Goal: Task Accomplishment & Management: Complete application form

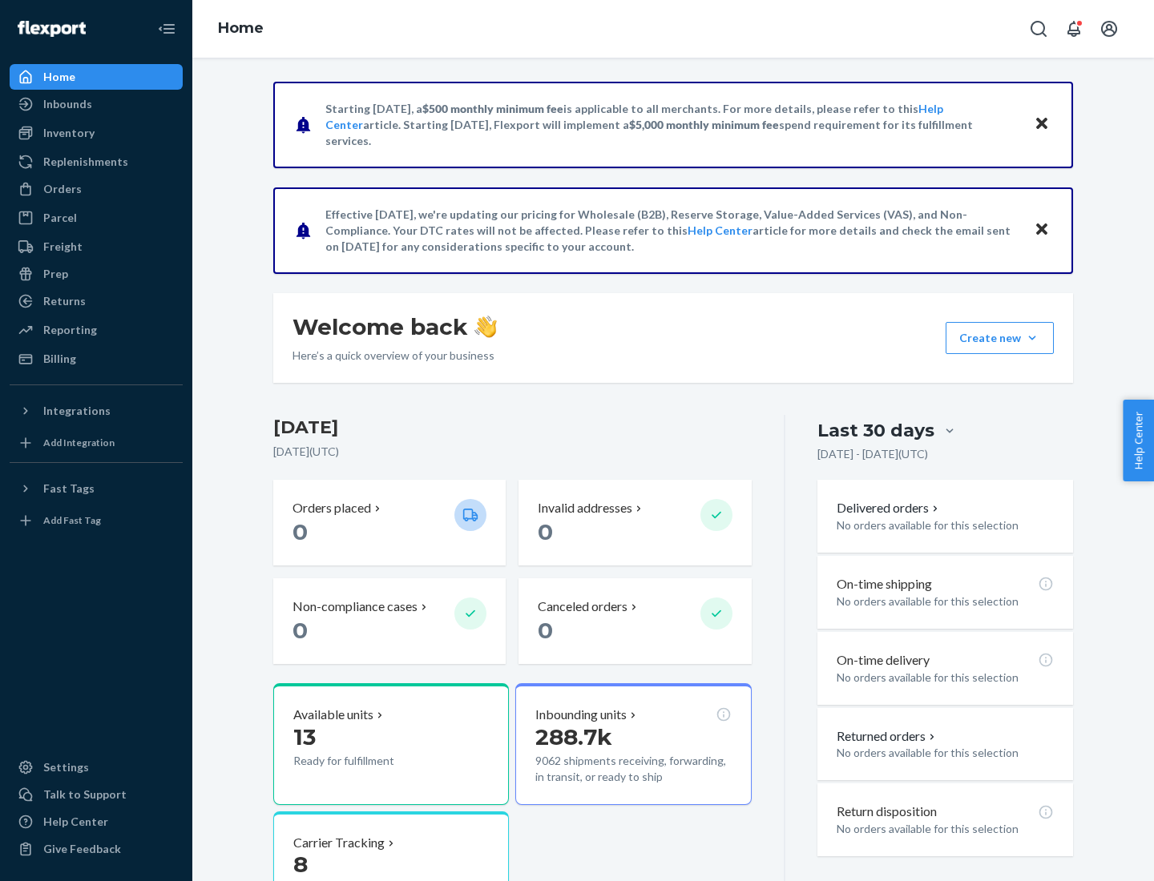
click at [1032, 338] on button "Create new Create new inbound Create new order Create new product" at bounding box center [1000, 338] width 108 height 32
click at [96, 104] on div "Inbounds" at bounding box center [96, 104] width 170 height 22
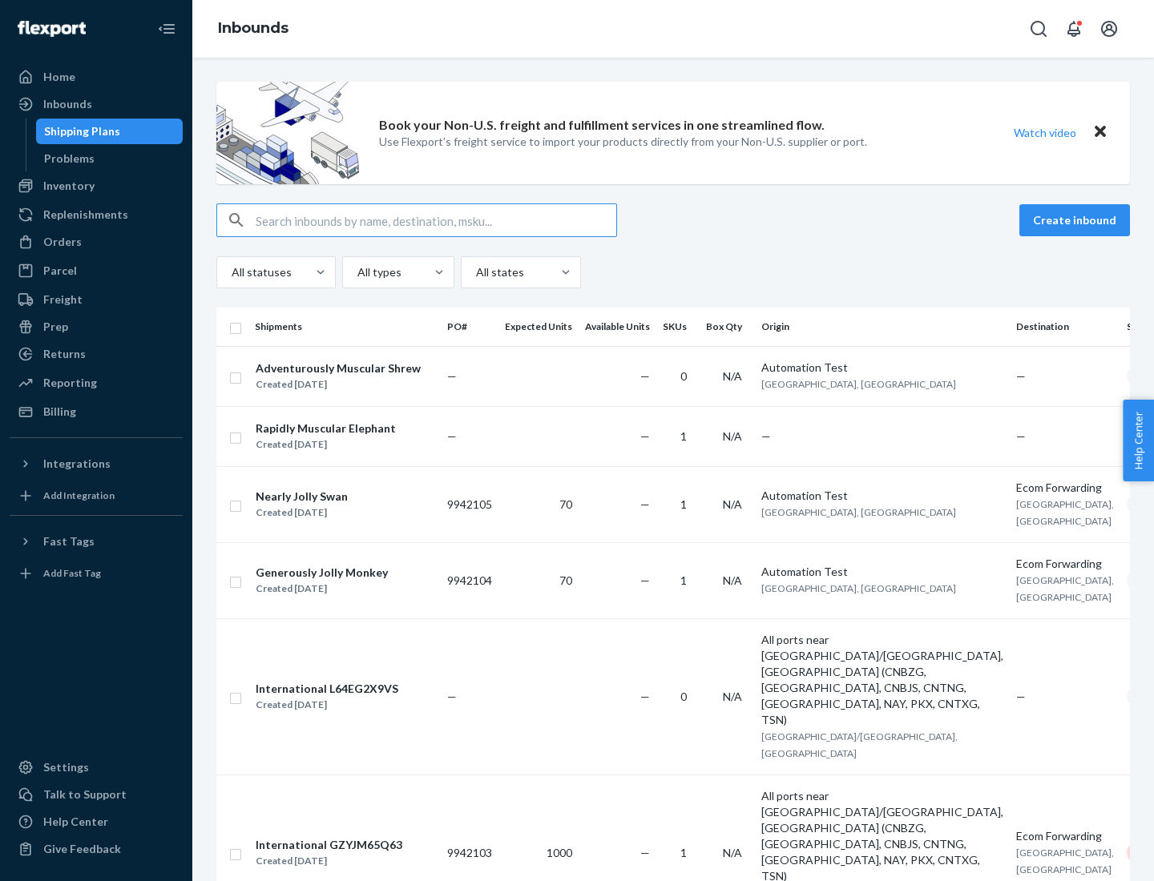
click at [1077, 220] on button "Create inbound" at bounding box center [1074, 220] width 111 height 32
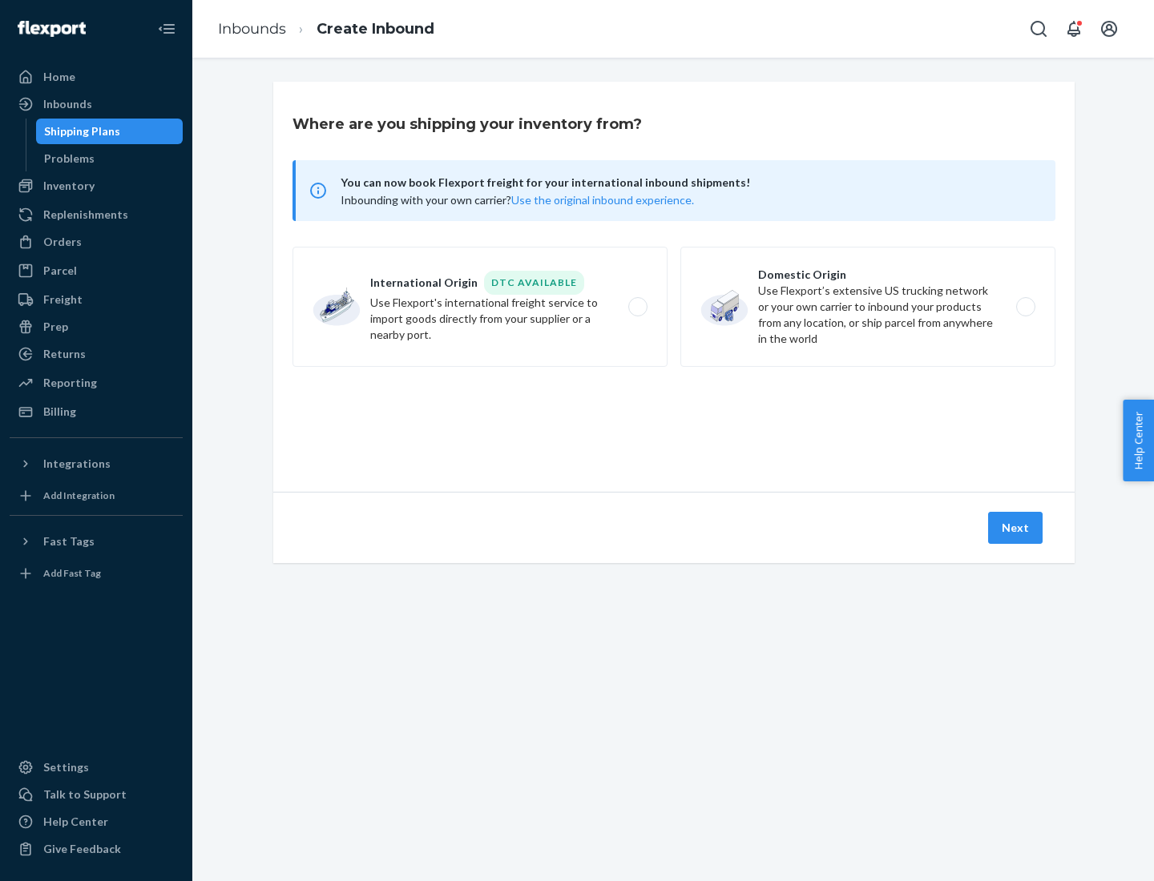
click at [868, 307] on label "Domestic Origin Use Flexport’s extensive US trucking network or your own carrie…" at bounding box center [867, 307] width 375 height 120
click at [1025, 307] on input "Domestic Origin Use Flexport’s extensive US trucking network or your own carrie…" at bounding box center [1030, 307] width 10 height 10
radio input "true"
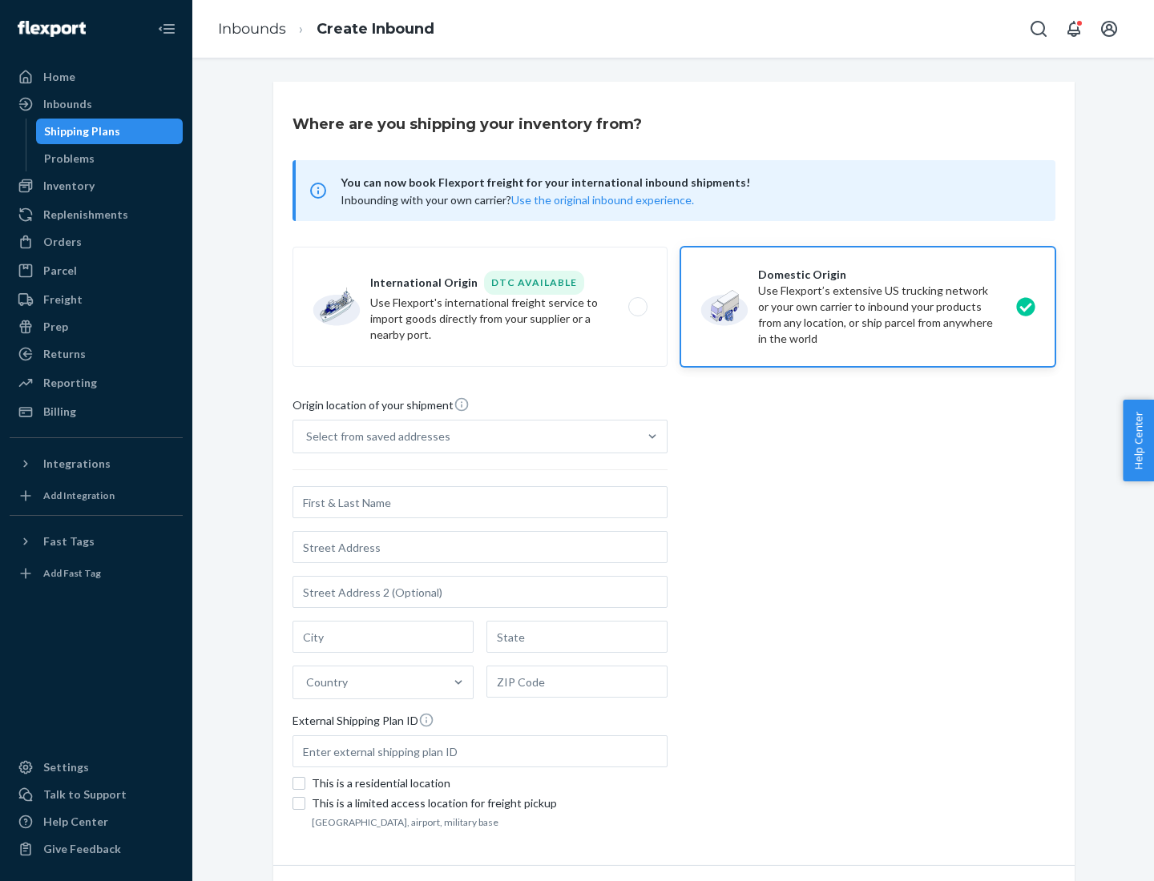
click at [466, 437] on div "Select from saved addresses" at bounding box center [465, 437] width 345 height 32
click at [308, 437] on input "Select from saved addresses" at bounding box center [307, 437] width 2 height 16
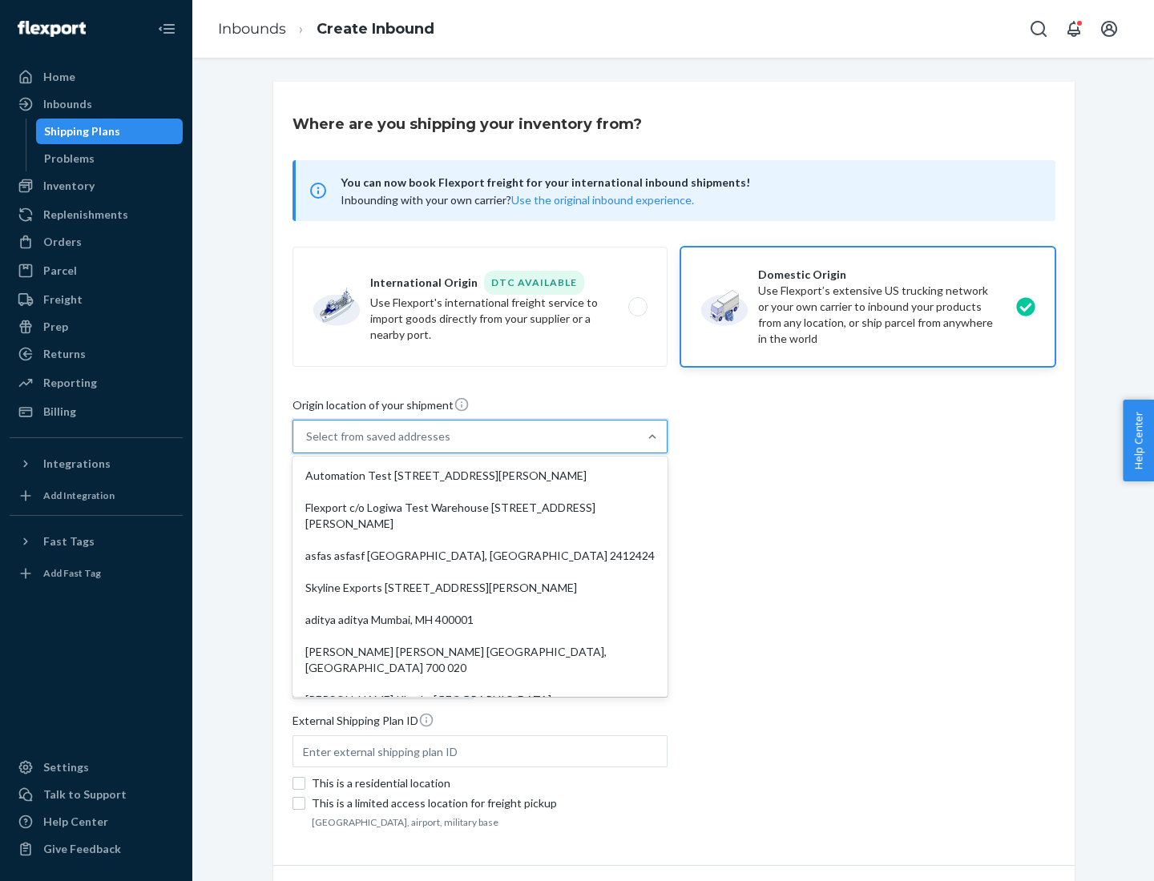
scroll to position [6, 0]
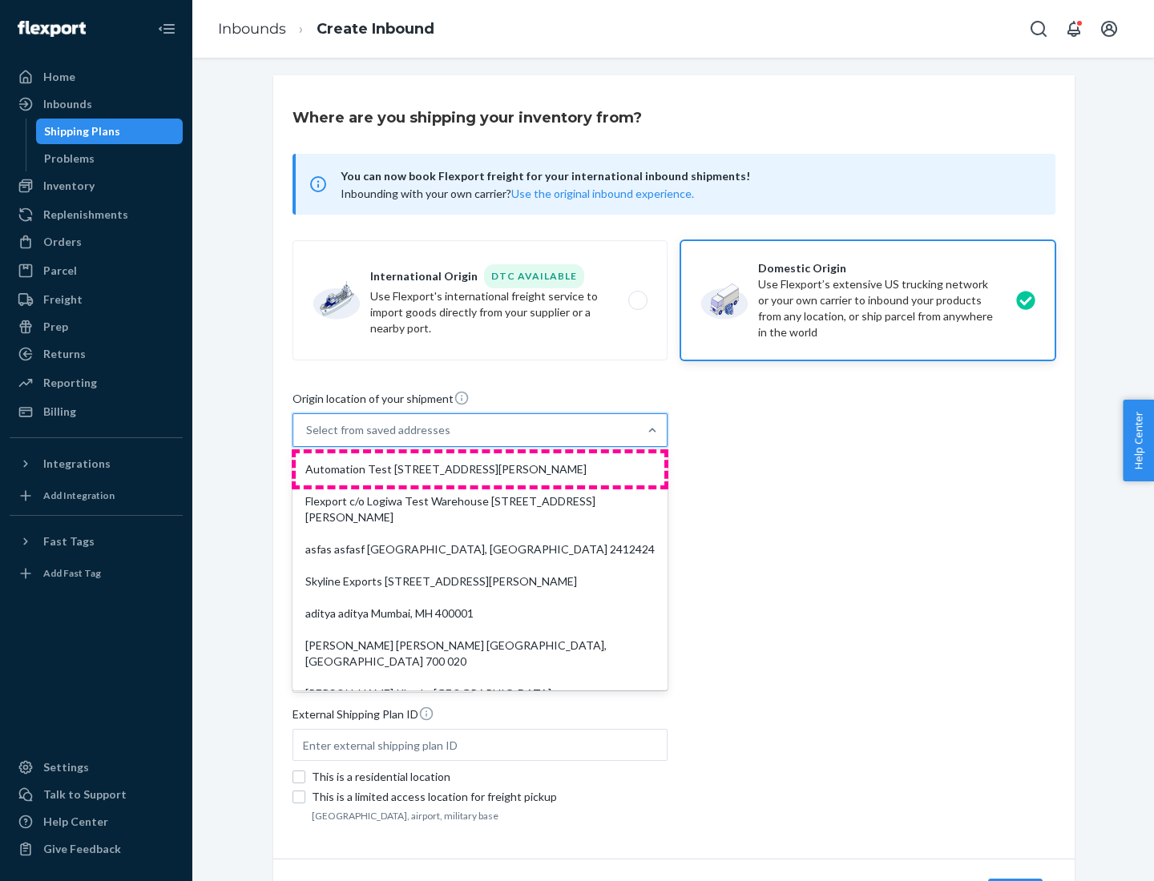
click at [480, 470] on div "Automation Test [STREET_ADDRESS][PERSON_NAME]" at bounding box center [480, 470] width 369 height 32
click at [308, 438] on input "option Automation Test [STREET_ADDRESS][PERSON_NAME]. 9 results available. Use …" at bounding box center [307, 430] width 2 height 16
type input "Automation Test"
type input "9th Floor"
type input "[GEOGRAPHIC_DATA]"
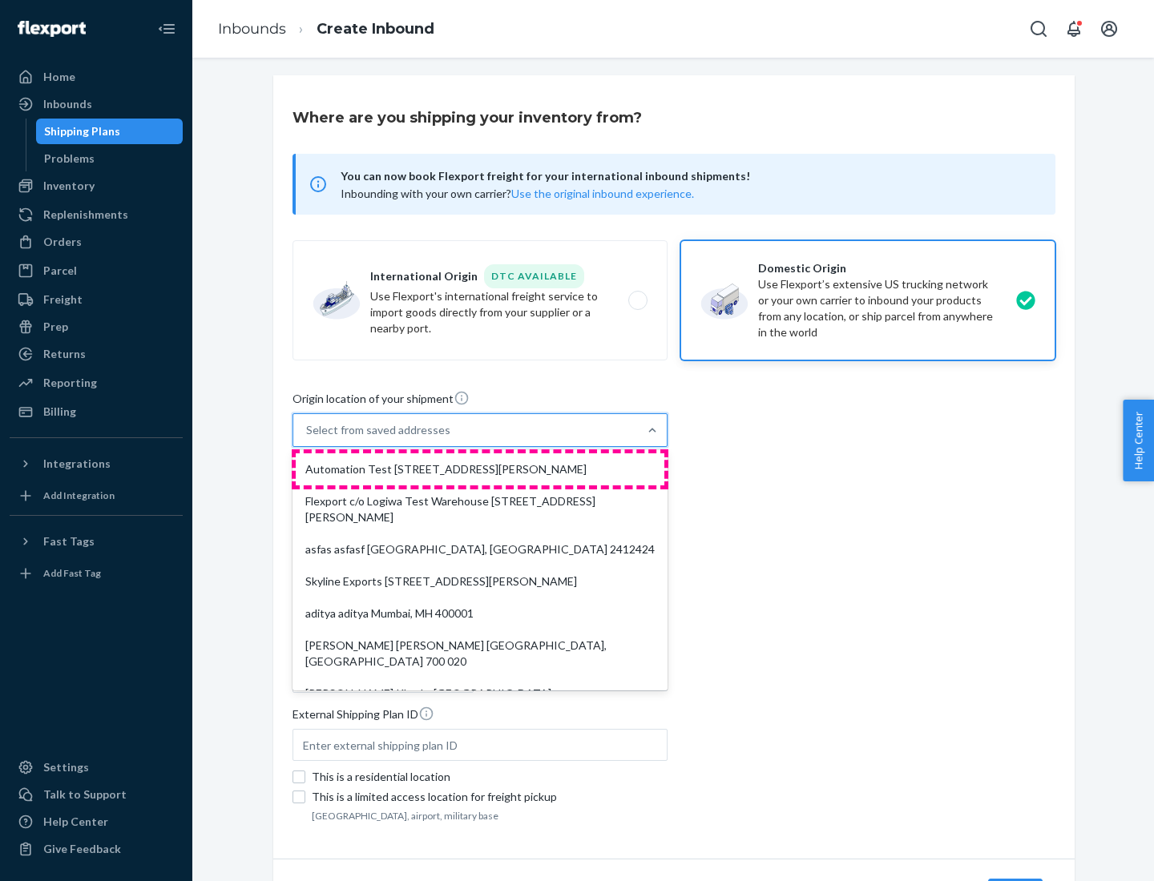
type input "CA"
type input "94104"
type input "[STREET_ADDRESS][PERSON_NAME]"
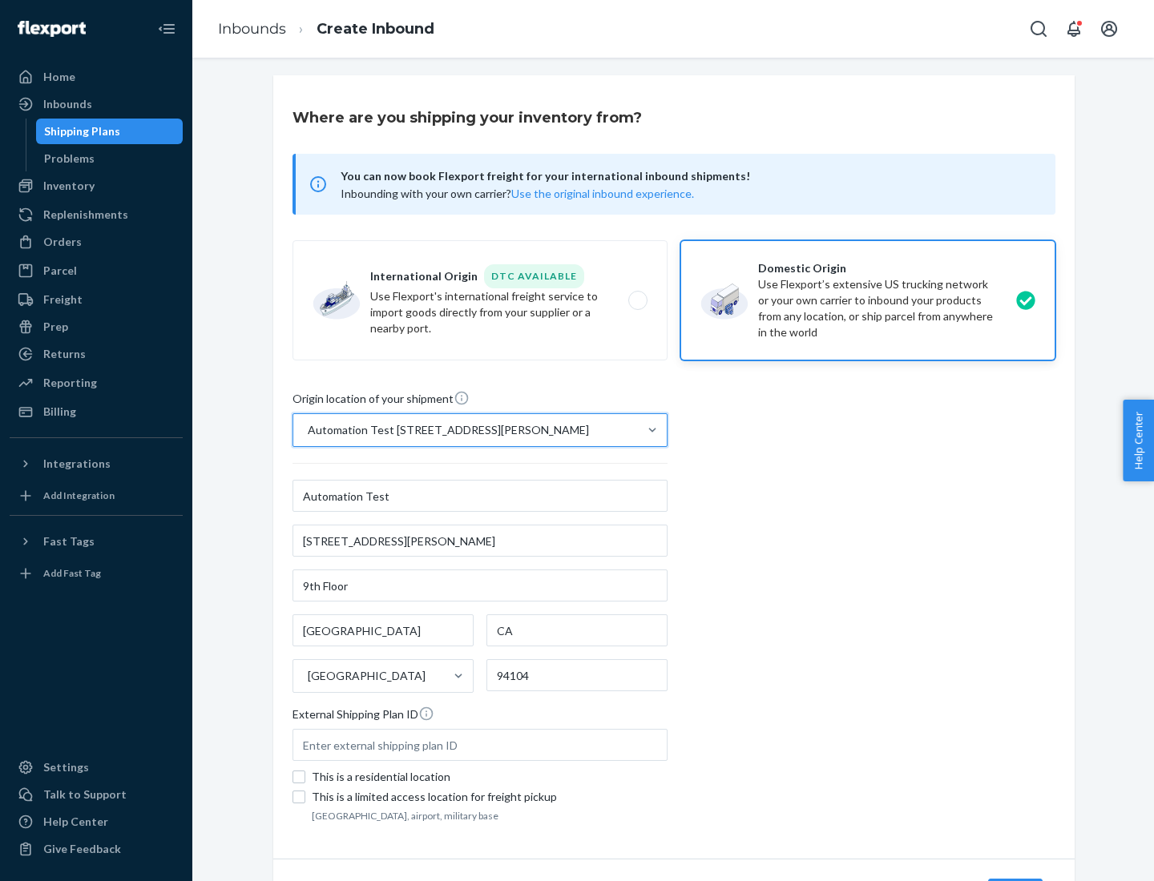
scroll to position [94, 0]
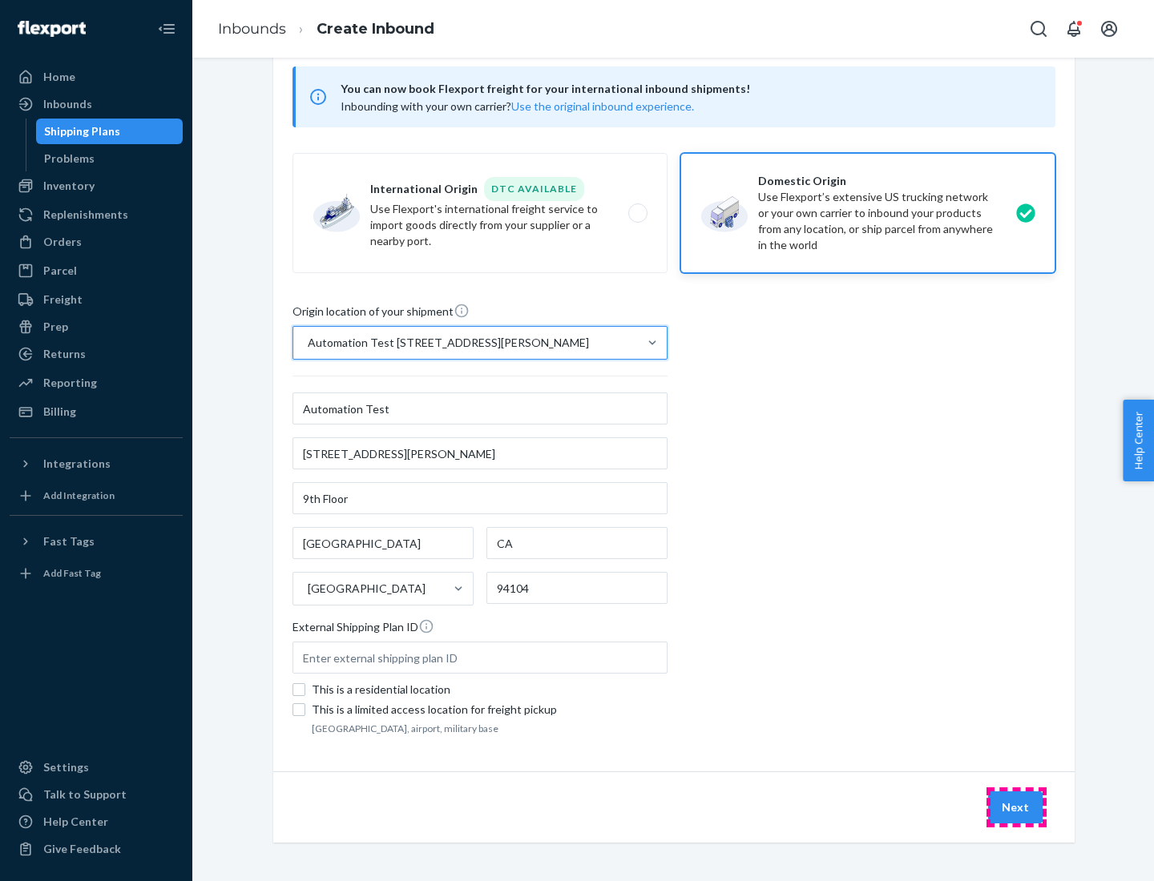
click at [1016, 808] on button "Next" at bounding box center [1015, 808] width 54 height 32
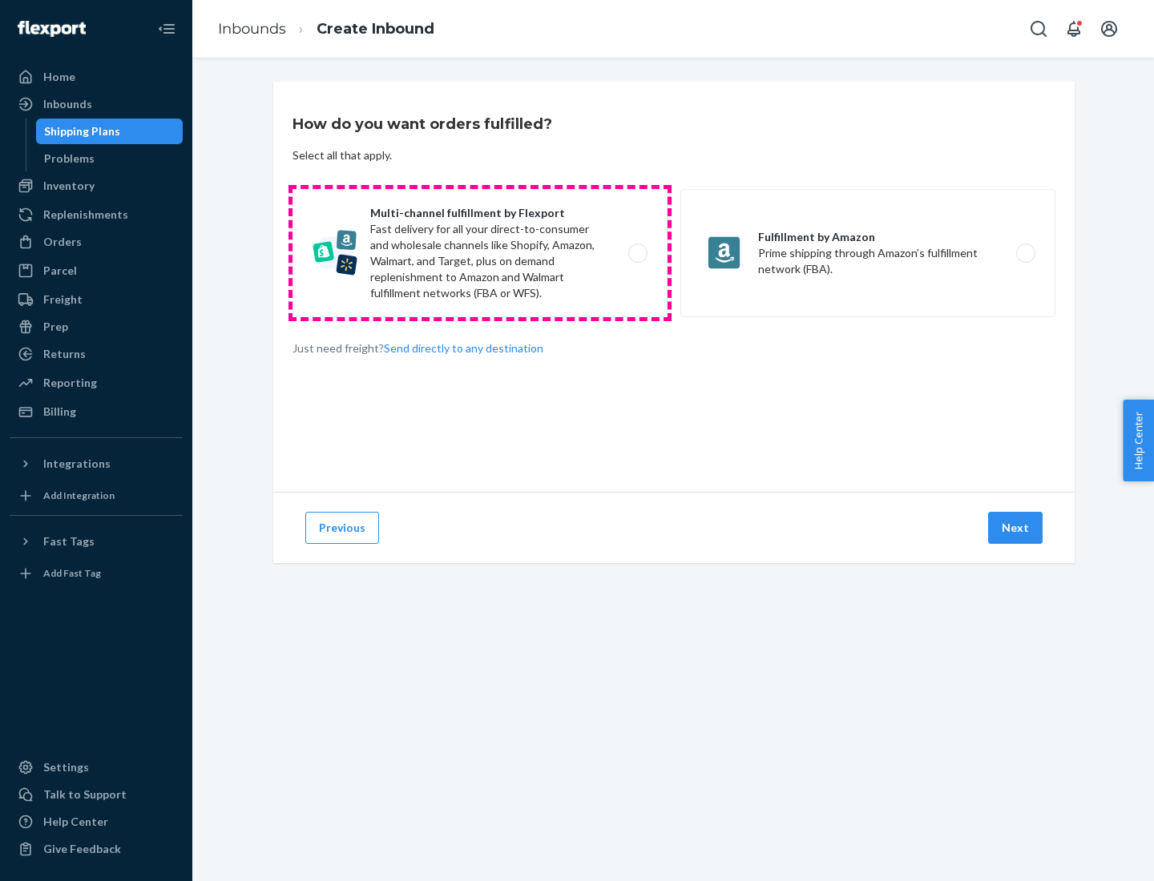
click at [480, 253] on label "Multi-channel fulfillment by Flexport Fast delivery for all your direct-to-cons…" at bounding box center [479, 253] width 375 height 128
click at [637, 253] on input "Multi-channel fulfillment by Flexport Fast delivery for all your direct-to-cons…" at bounding box center [642, 253] width 10 height 10
radio input "true"
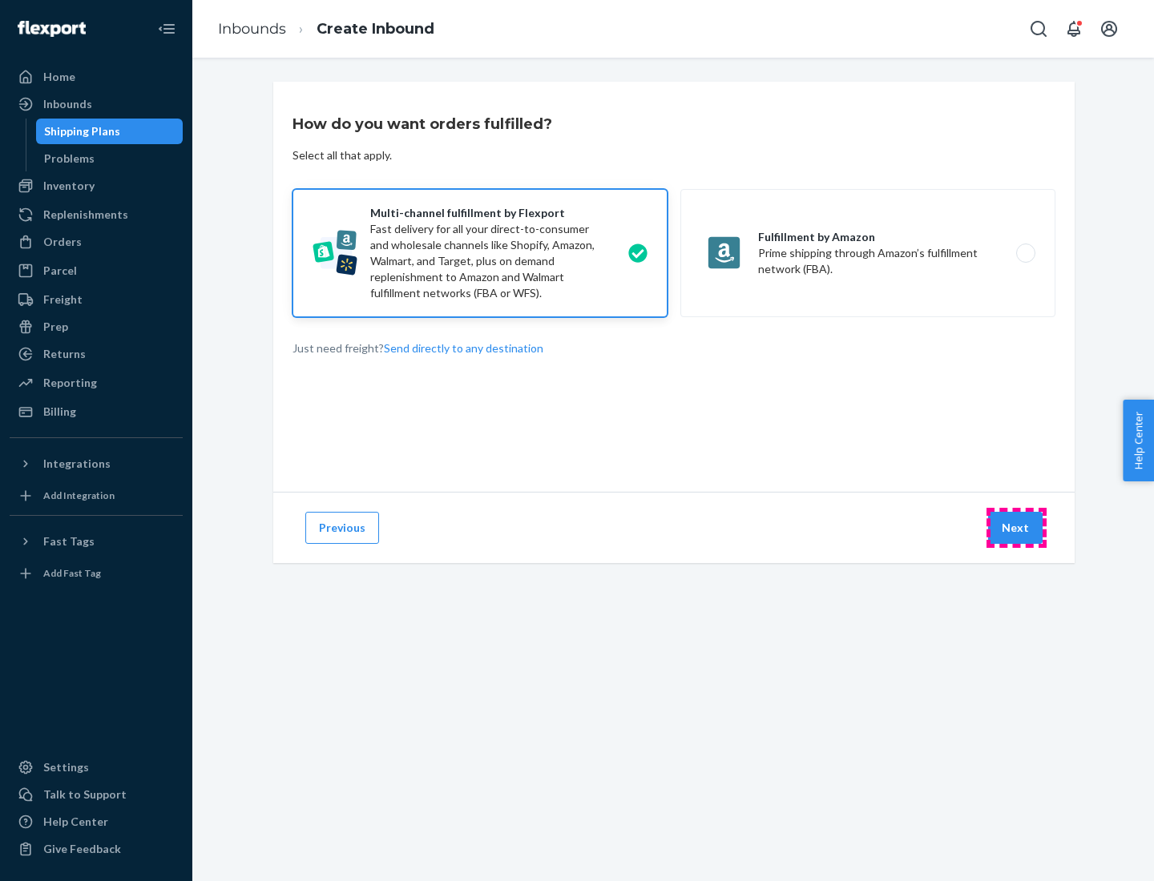
click at [1016, 528] on button "Next" at bounding box center [1015, 528] width 54 height 32
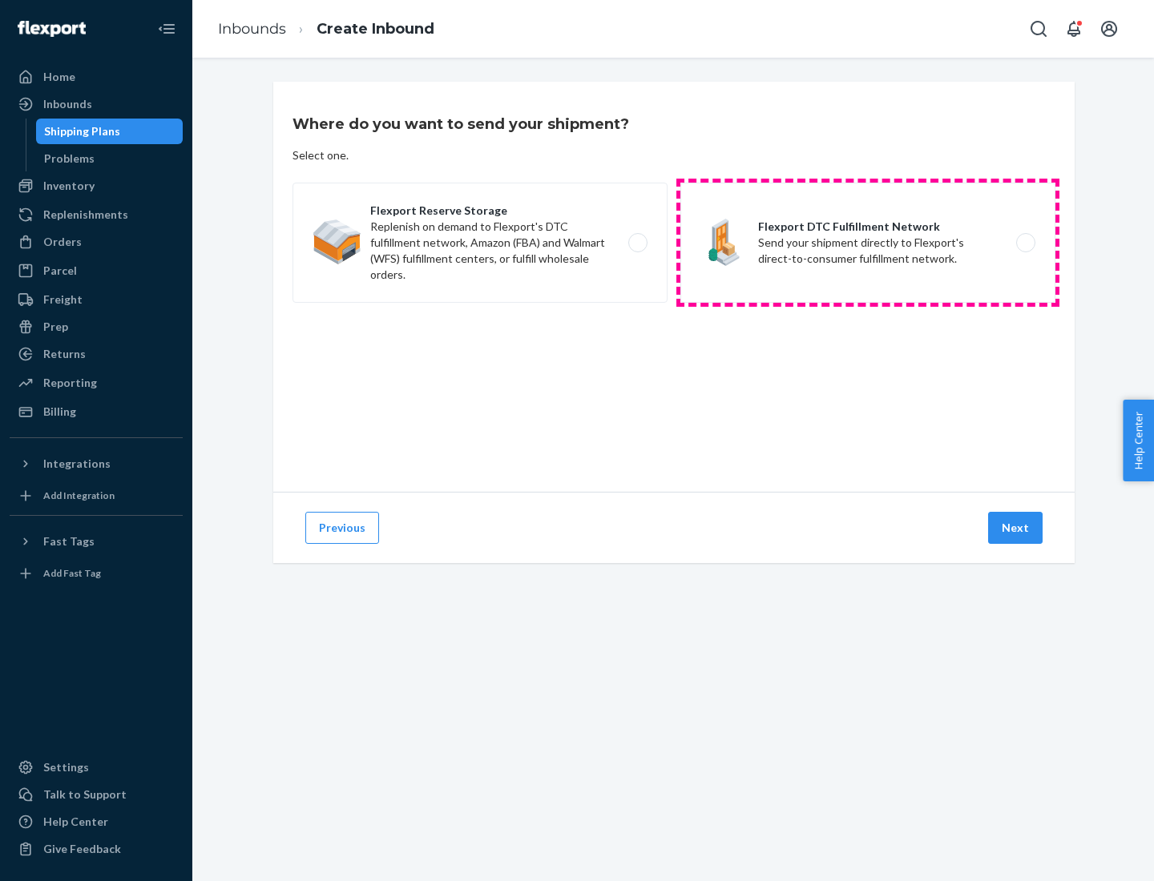
click at [868, 243] on label "Flexport DTC Fulfillment Network Send your shipment directly to Flexport's dire…" at bounding box center [867, 243] width 375 height 120
click at [1025, 243] on input "Flexport DTC Fulfillment Network Send your shipment directly to Flexport's dire…" at bounding box center [1030, 243] width 10 height 10
radio input "true"
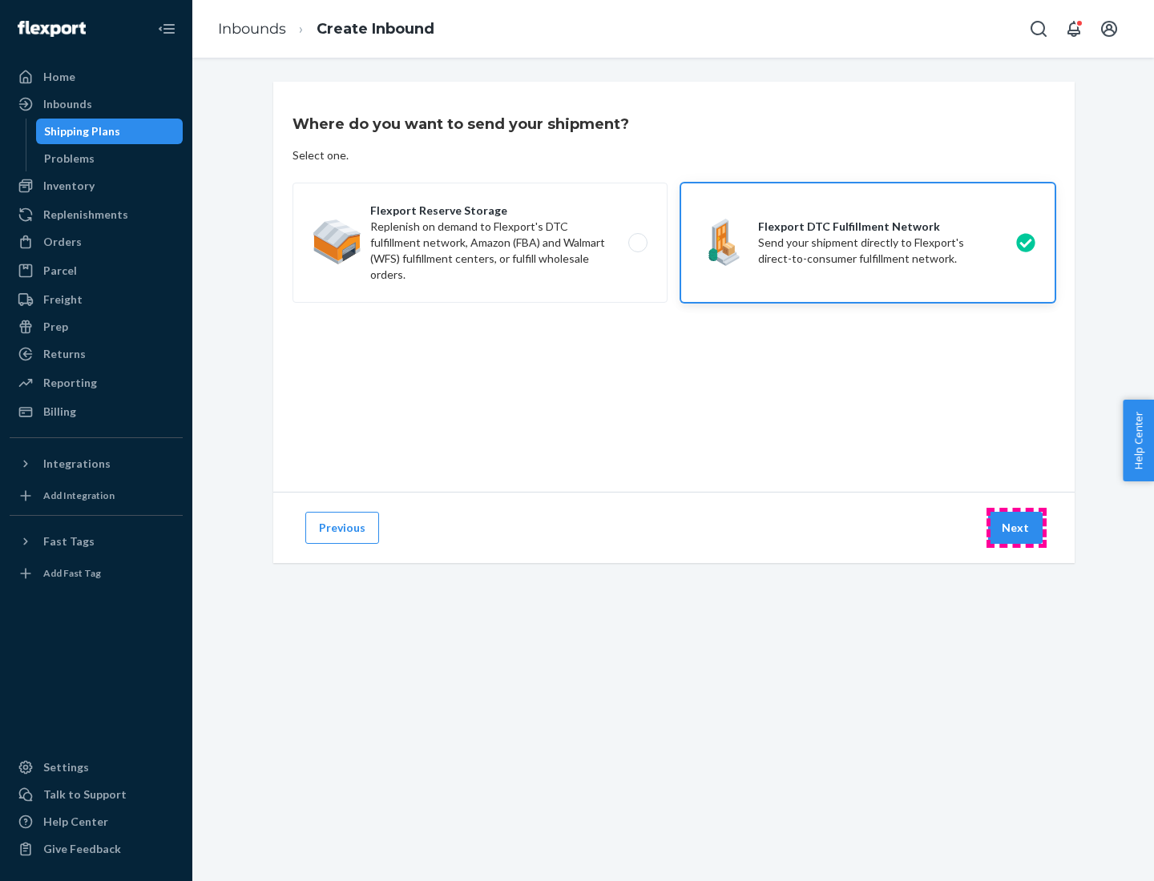
click at [1016, 528] on button "Next" at bounding box center [1015, 528] width 54 height 32
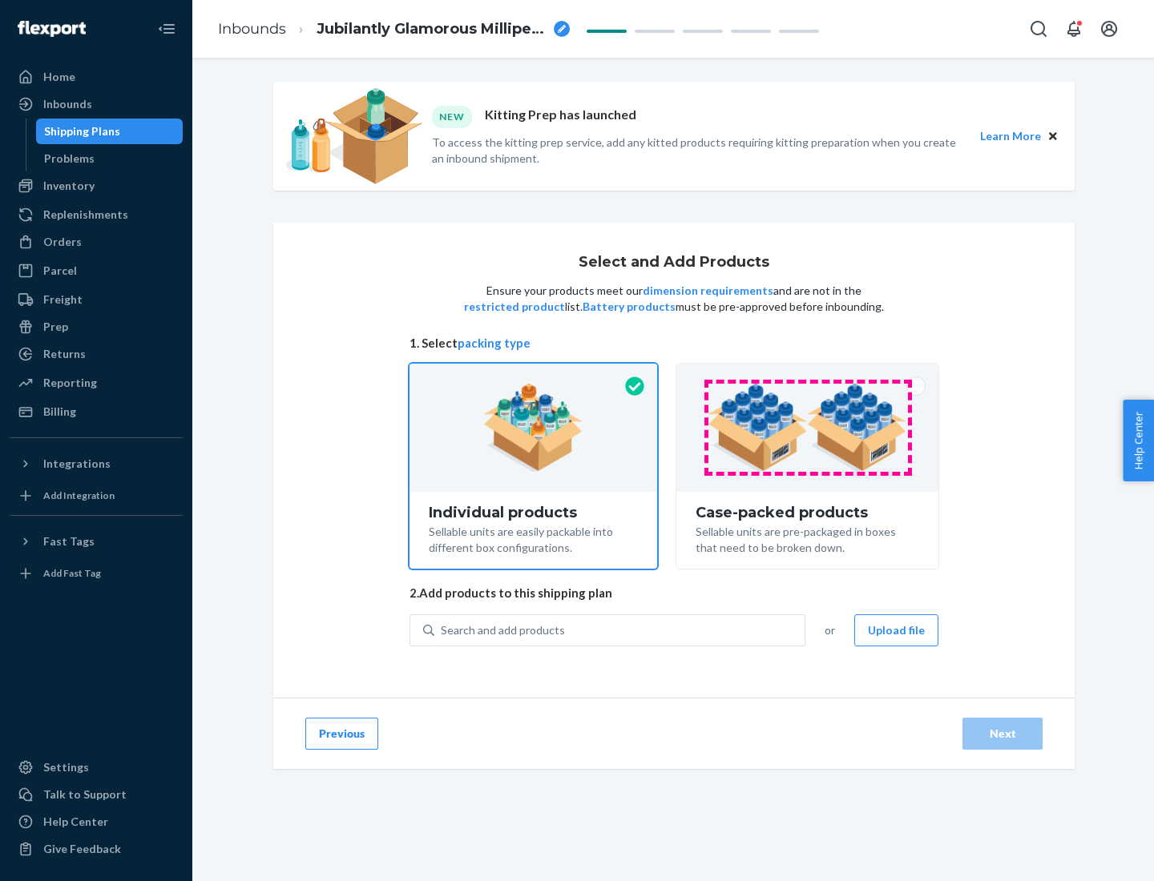
click at [808, 428] on img at bounding box center [808, 428] width 200 height 88
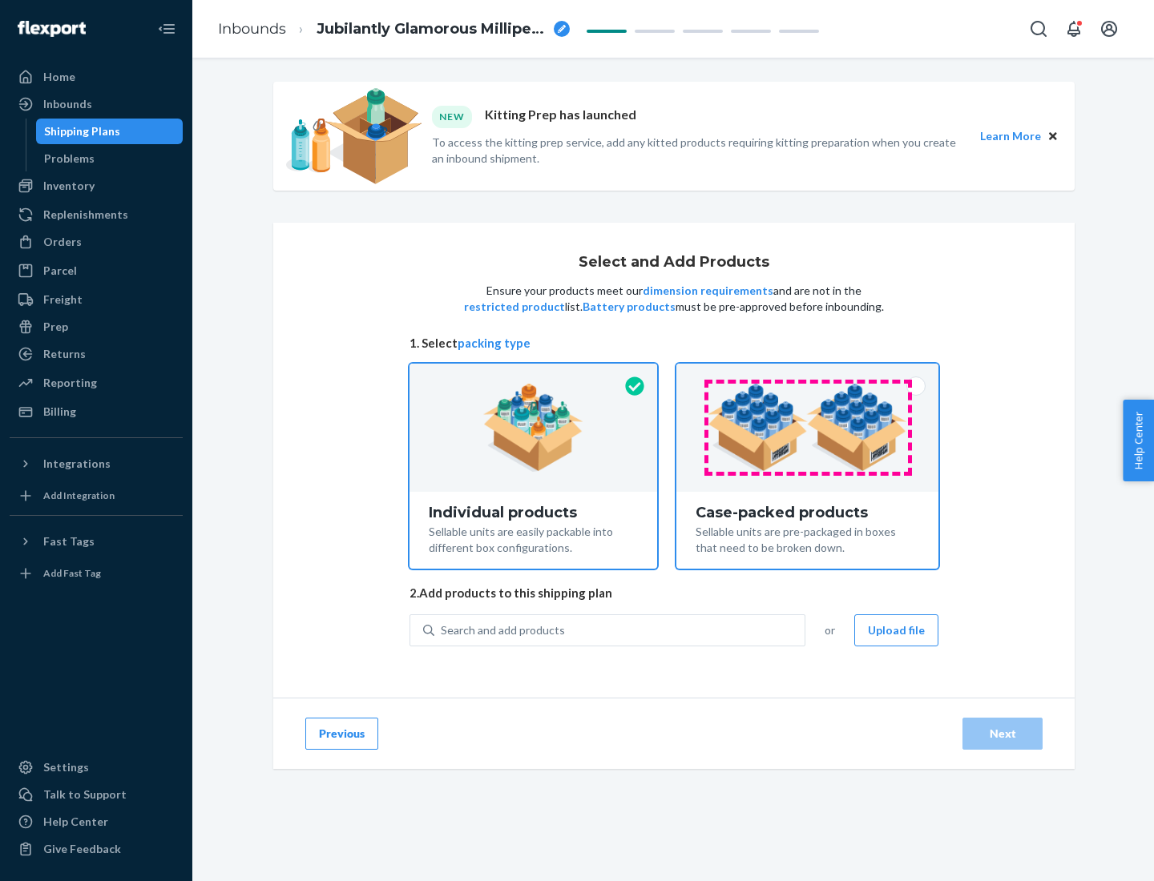
click at [808, 374] on input "Case-packed products Sellable units are pre-packaged in boxes that need to be b…" at bounding box center [807, 369] width 10 height 10
radio input "true"
radio input "false"
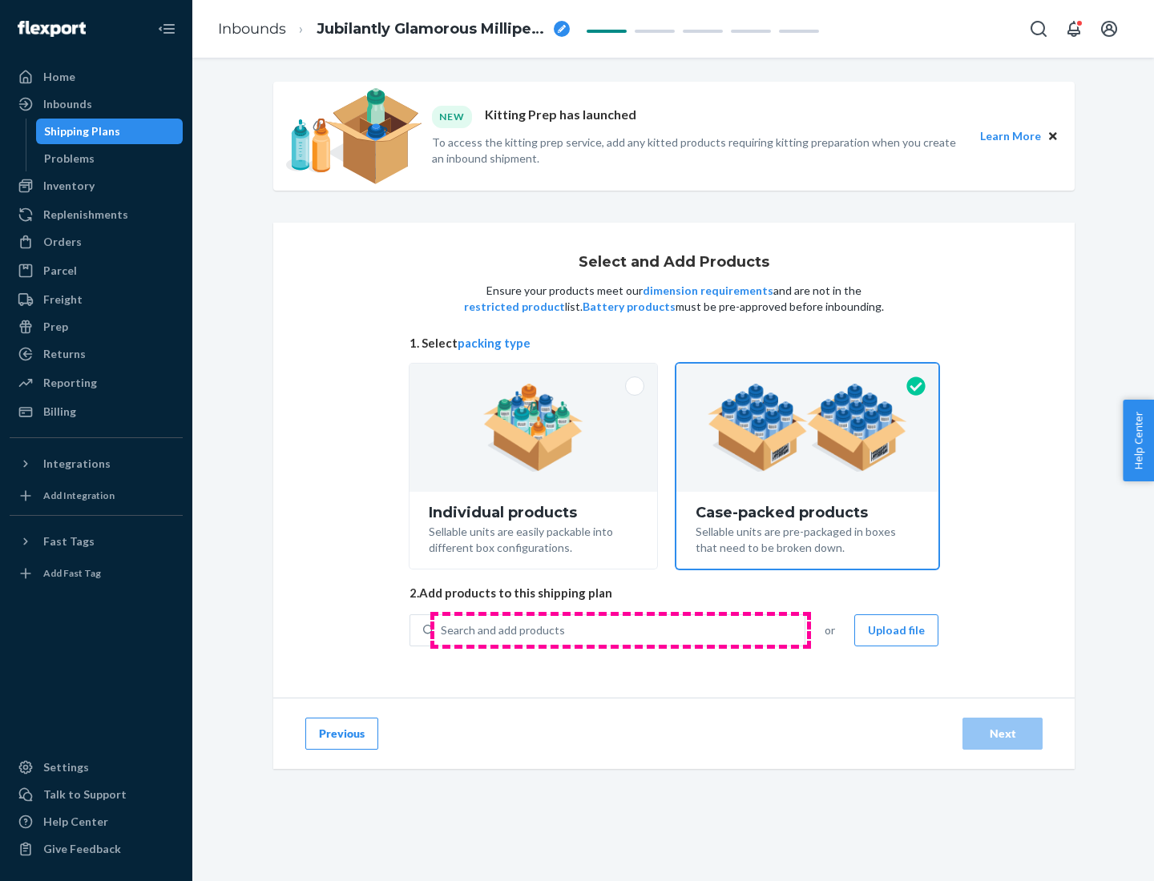
click at [620, 630] on div "Search and add products" at bounding box center [619, 630] width 370 height 29
click at [442, 630] on input "Search and add products" at bounding box center [442, 631] width 2 height 16
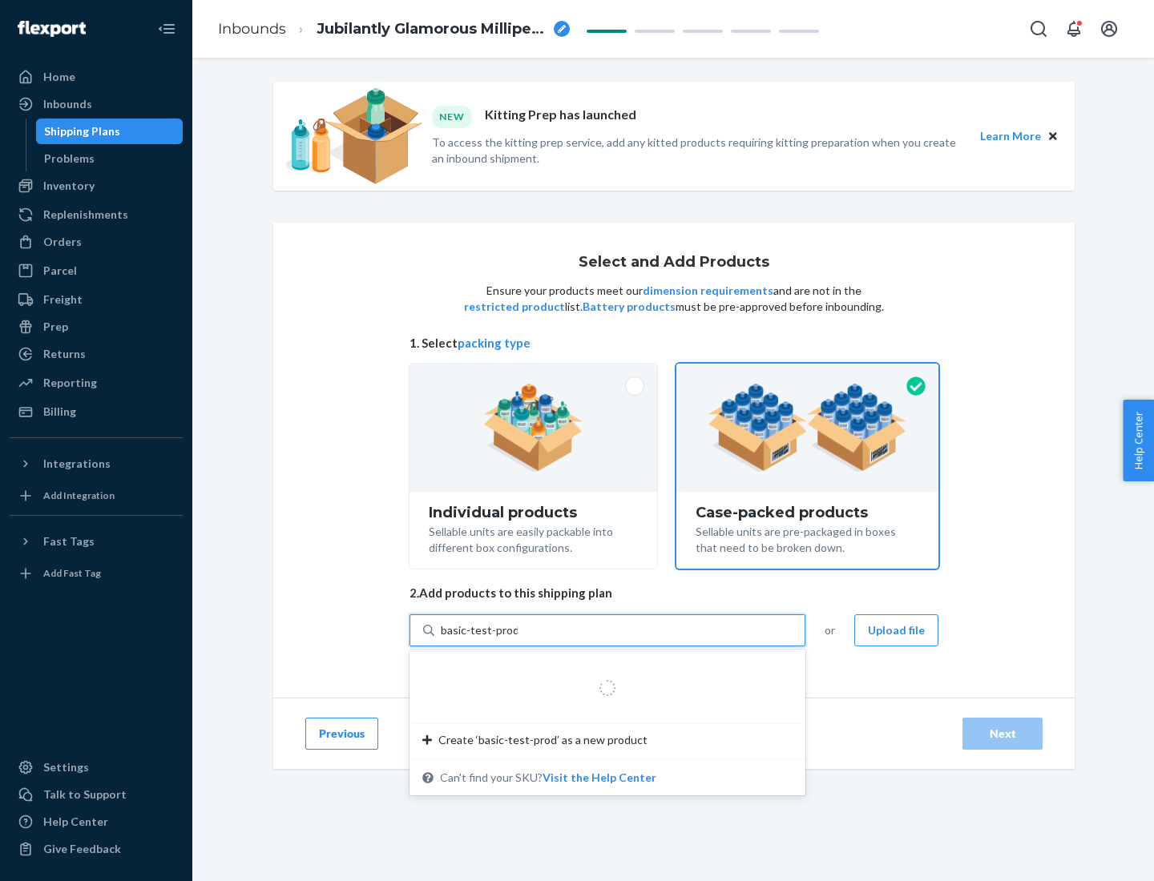
type input "basic-test-product-1"
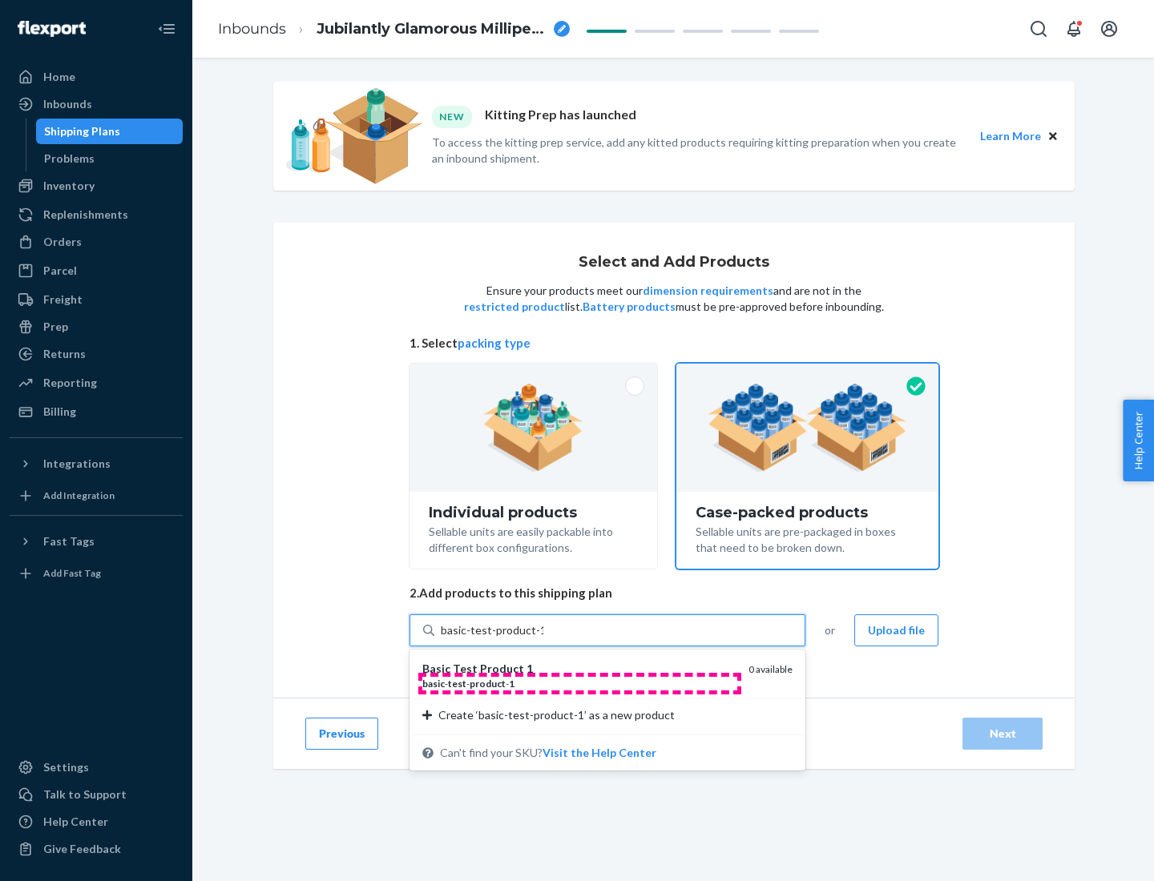
click at [579, 684] on div "basic - test - product - 1" at bounding box center [578, 684] width 313 height 14
click at [543, 639] on input "basic-test-product-1" at bounding box center [492, 631] width 103 height 16
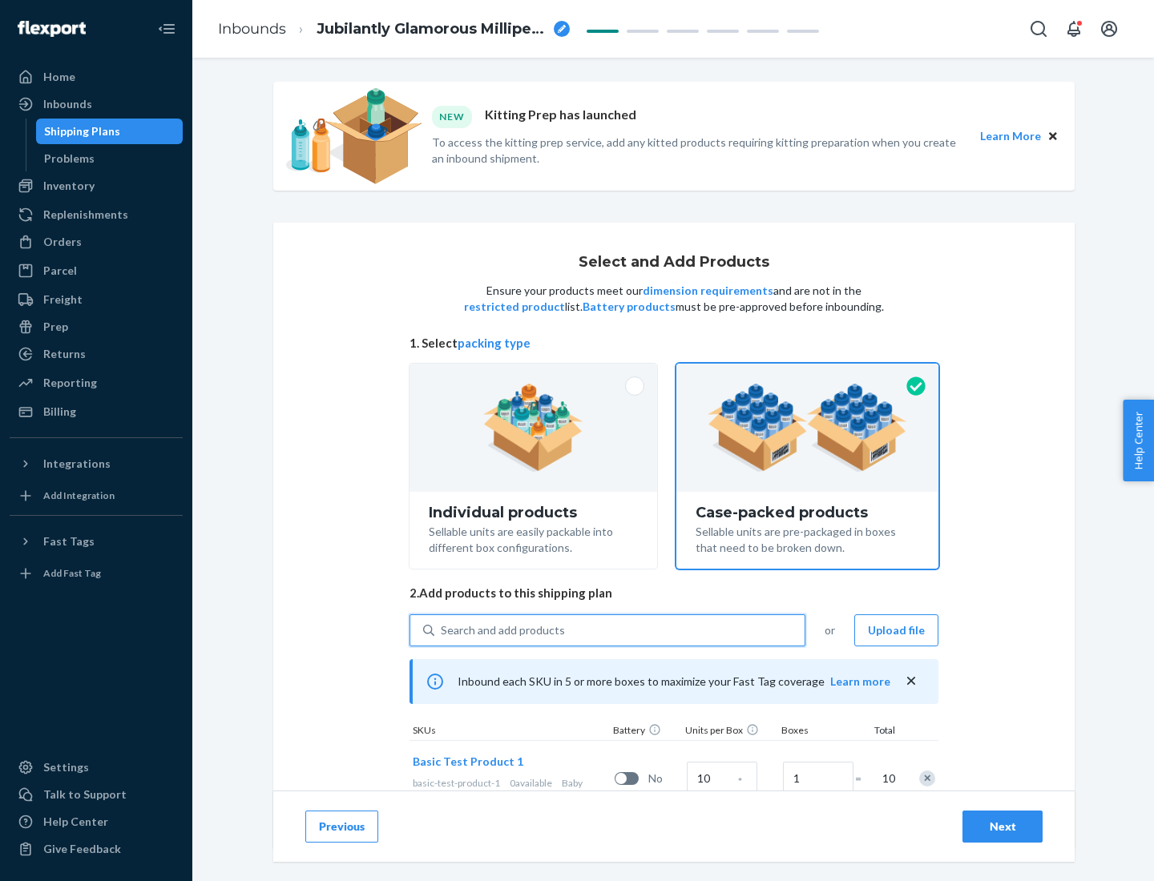
scroll to position [58, 0]
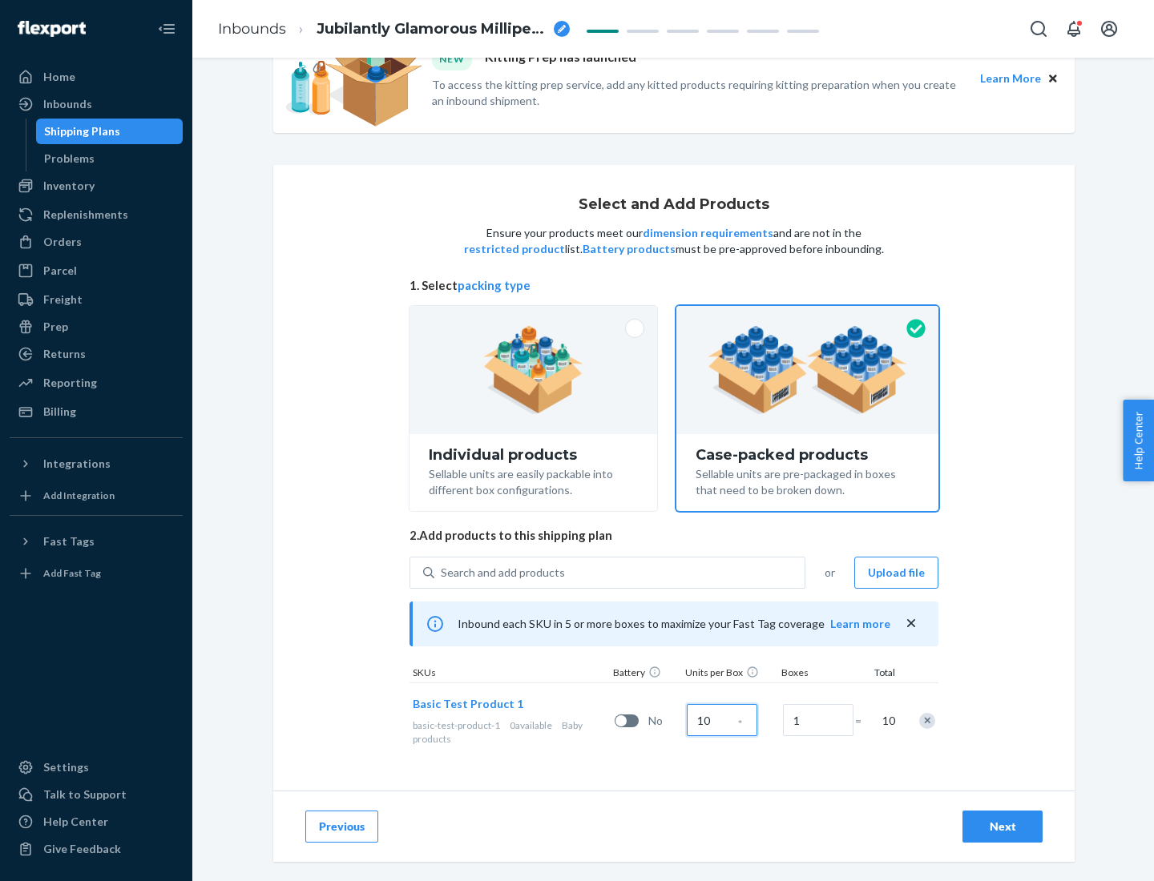
type input "10"
type input "7"
click at [1002, 827] on div "Next" at bounding box center [1002, 827] width 53 height 16
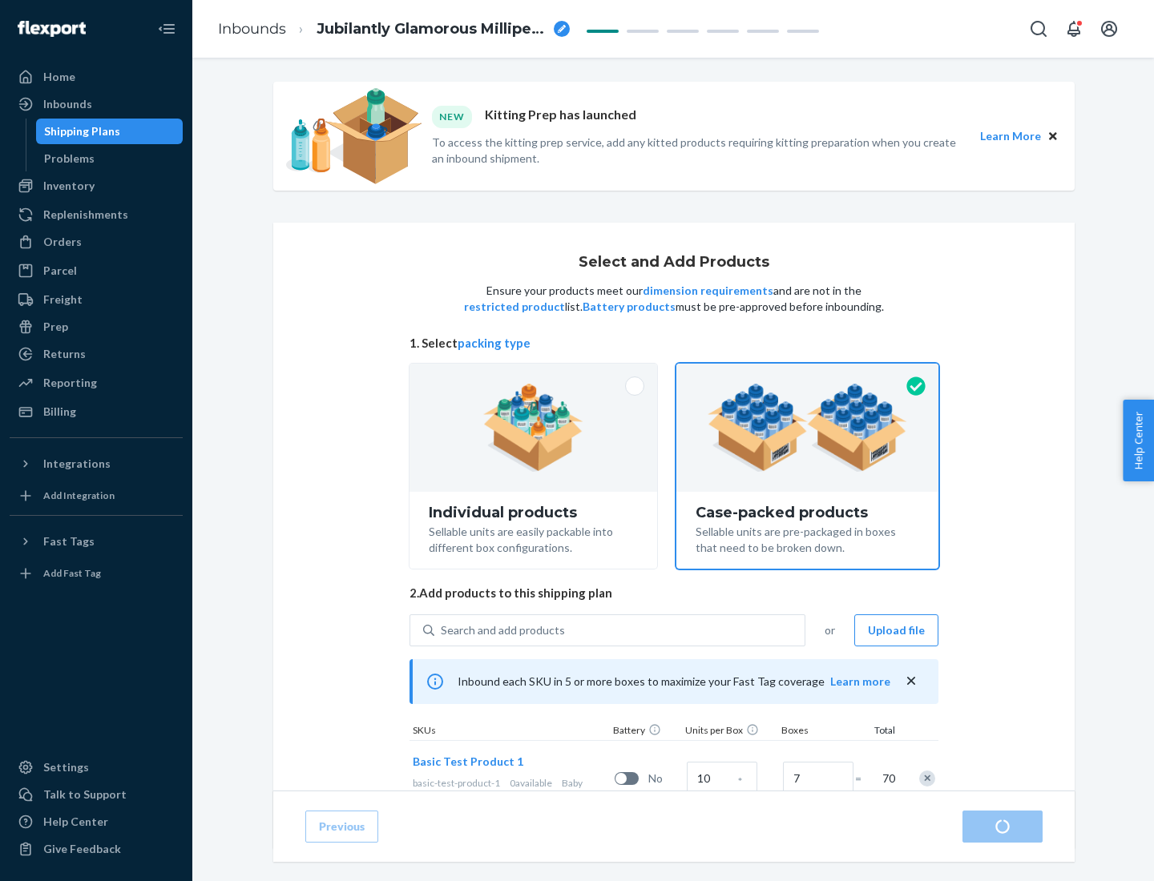
radio input "true"
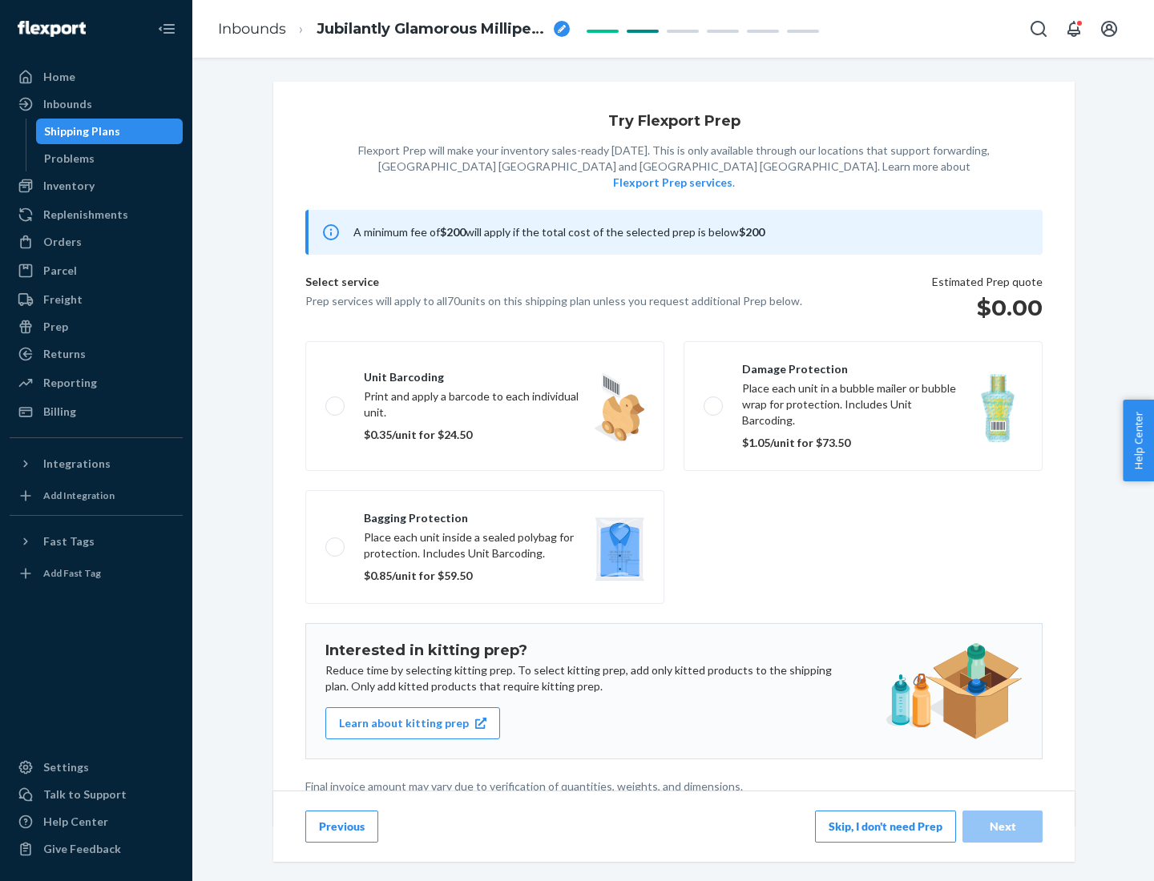
scroll to position [4, 0]
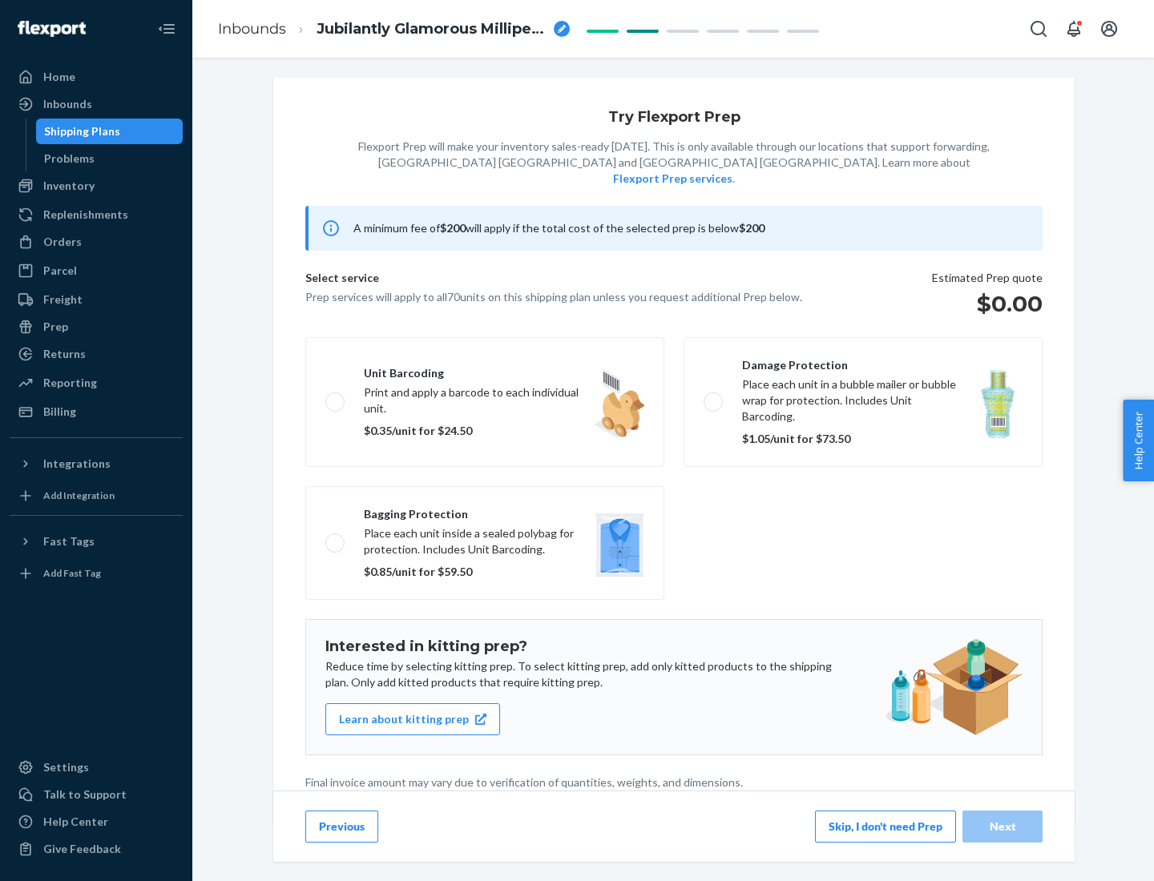
click at [885, 826] on button "Skip, I don't need Prep" at bounding box center [885, 827] width 141 height 32
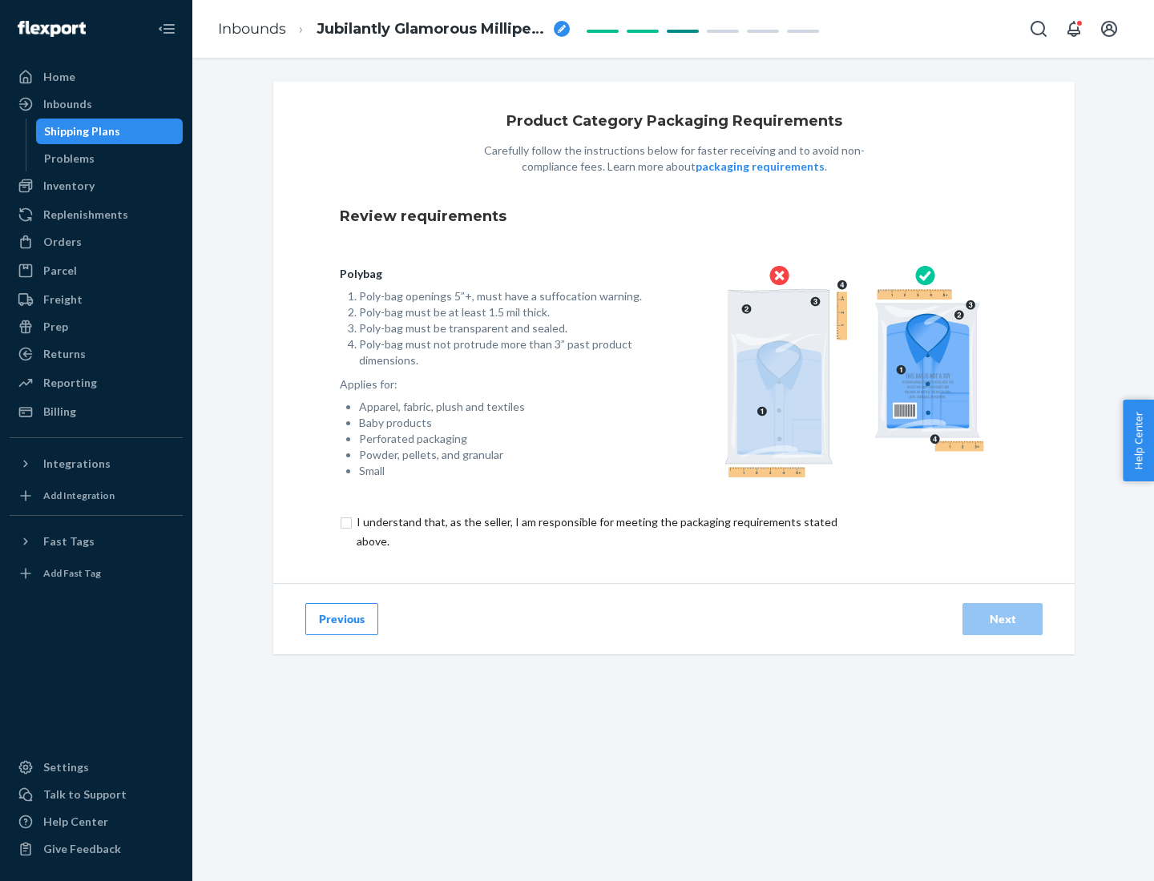
click at [595, 531] on input "checkbox" at bounding box center [606, 532] width 533 height 38
checkbox input "true"
click at [1002, 619] on div "Next" at bounding box center [1002, 619] width 53 height 16
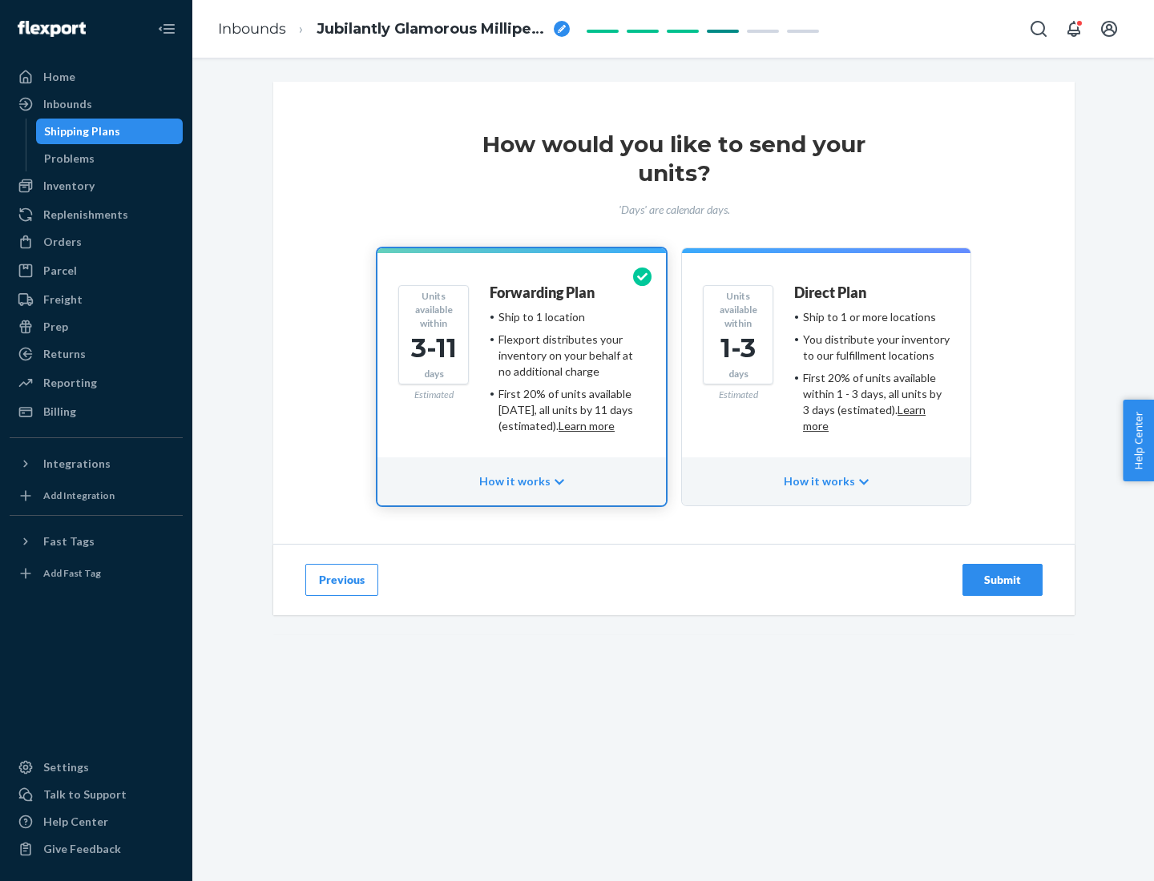
click at [826, 365] on ul "Ship to 1 or more locations You distribute your inventory to our fulfillment lo…" at bounding box center [871, 371] width 155 height 125
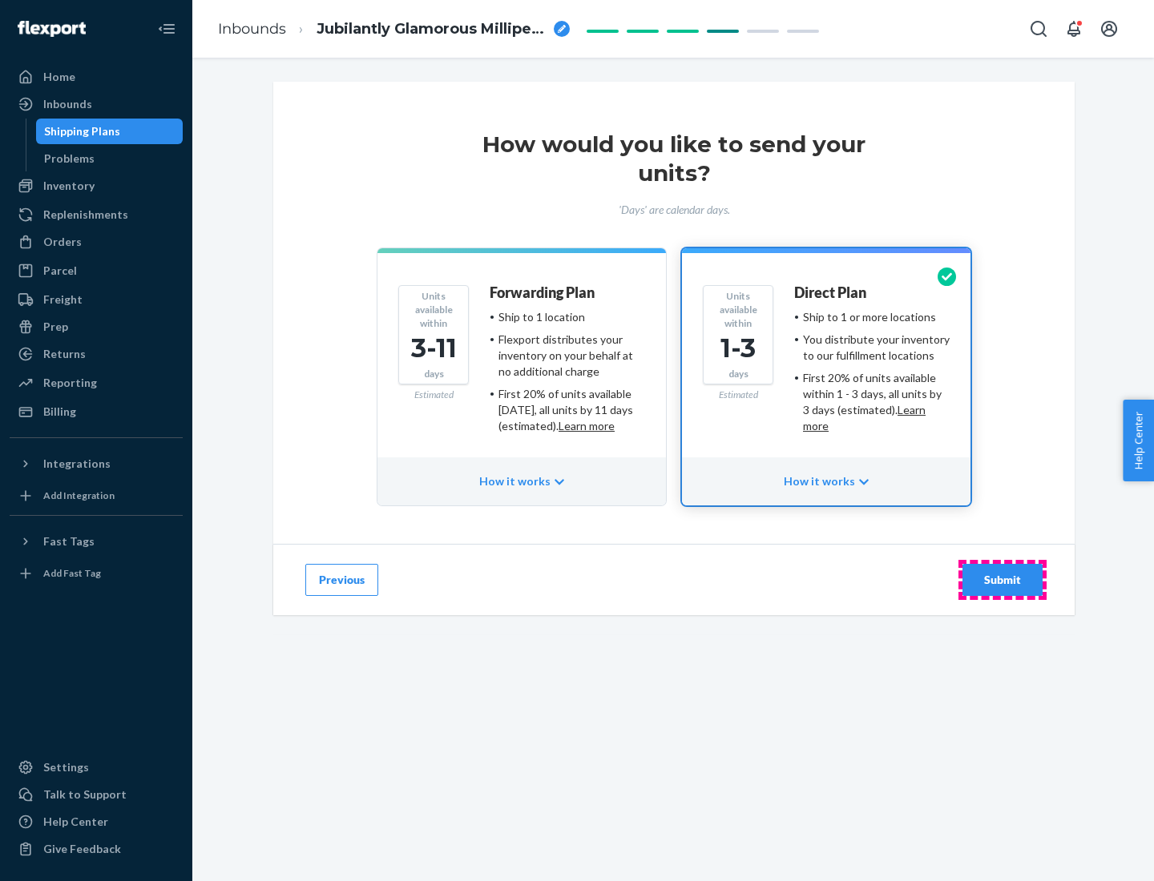
click at [1002, 580] on div "Submit" at bounding box center [1002, 580] width 53 height 16
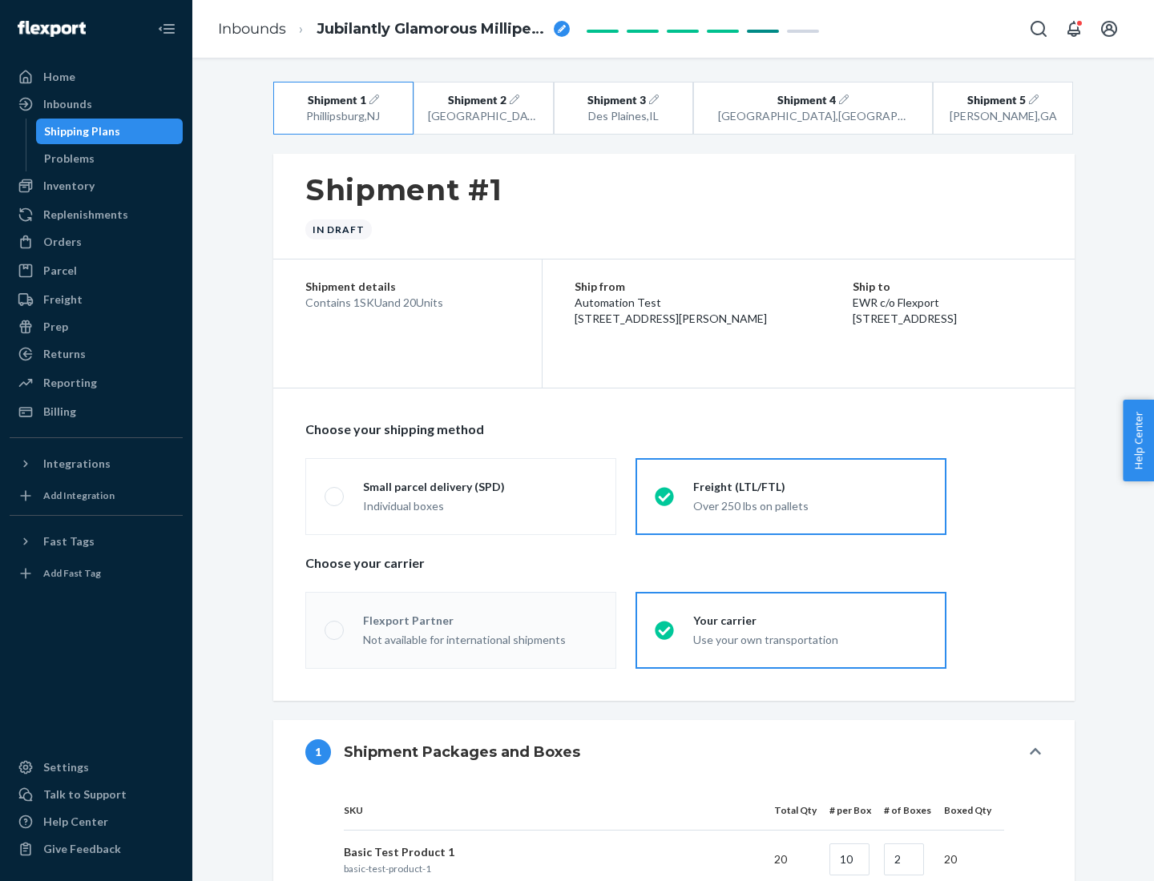
radio input "true"
radio input "false"
radio input "true"
radio input "false"
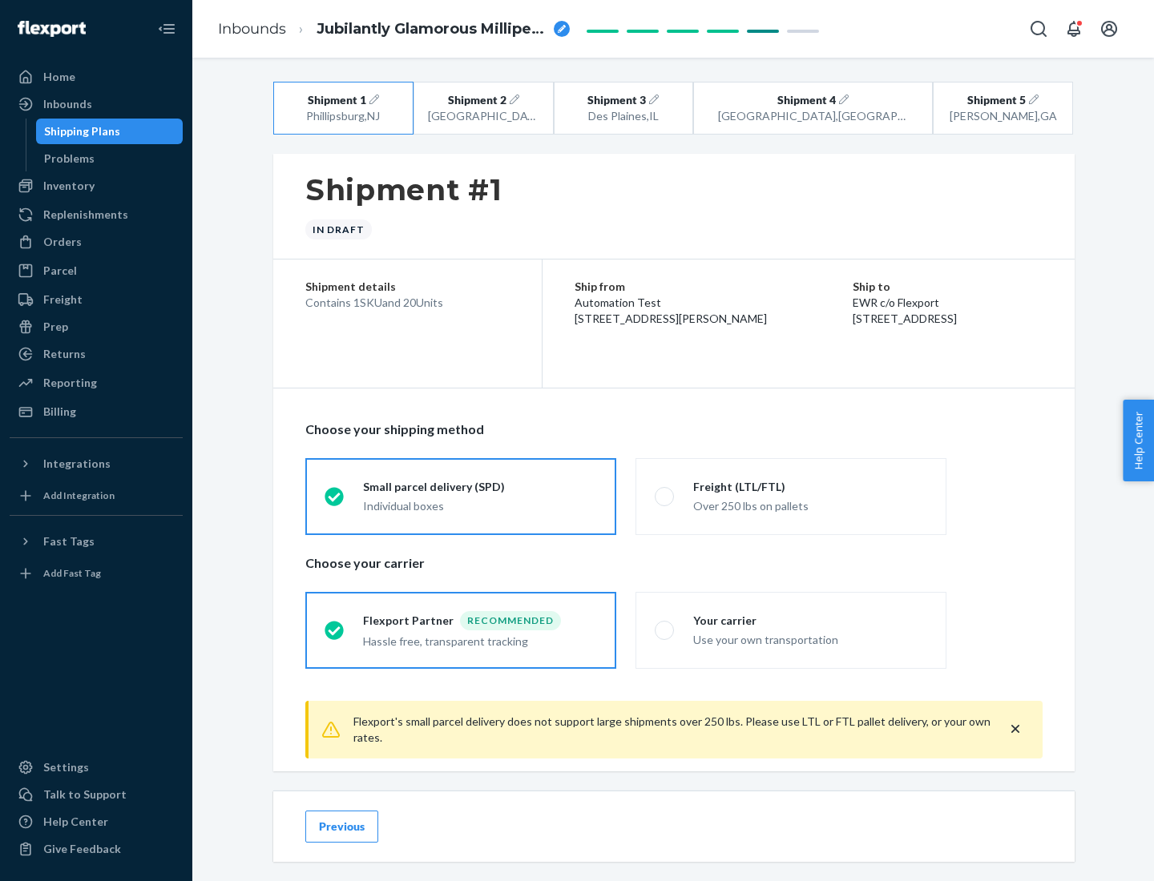
scroll to position [18, 0]
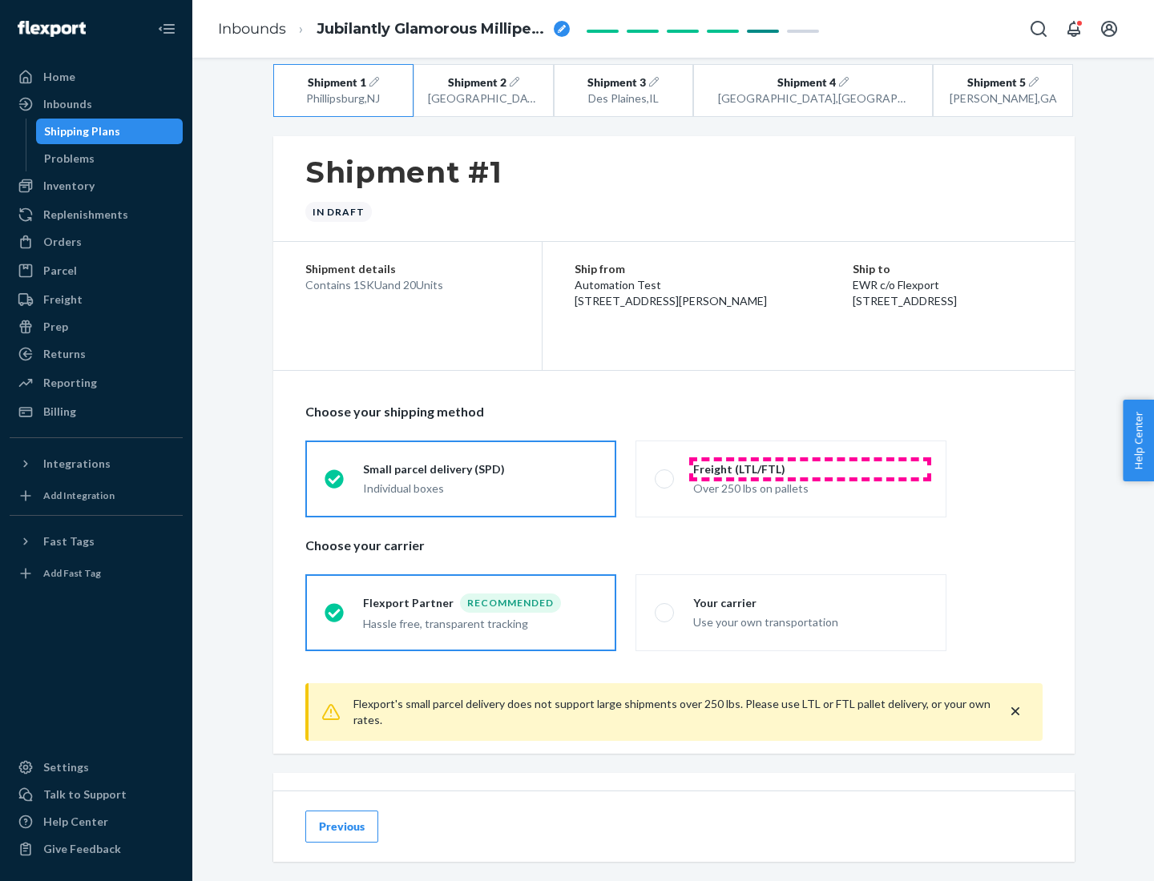
click at [810, 469] on div "Freight (LTL/FTL)" at bounding box center [810, 470] width 234 height 16
click at [665, 474] on input "Freight (LTL/FTL) Over 250 lbs on pallets" at bounding box center [660, 479] width 10 height 10
radio input "true"
radio input "false"
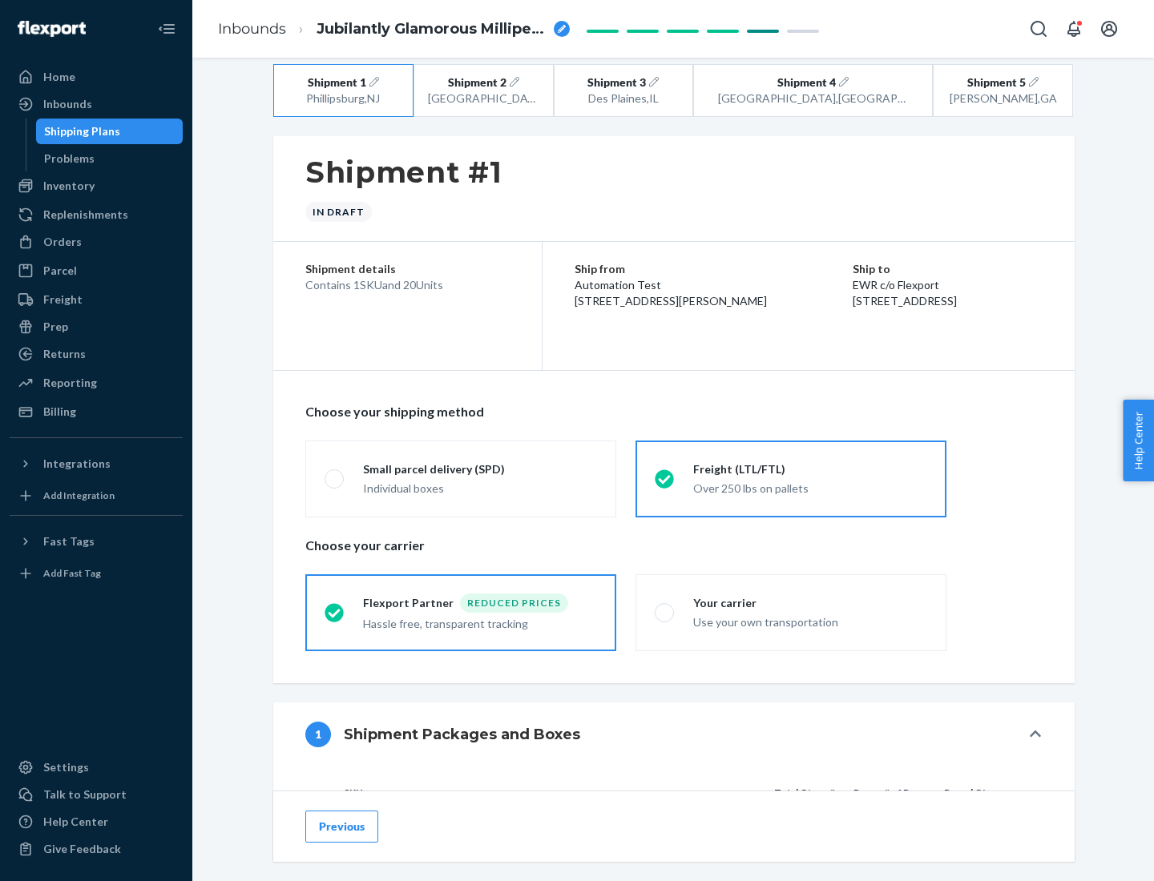
scroll to position [151, 0]
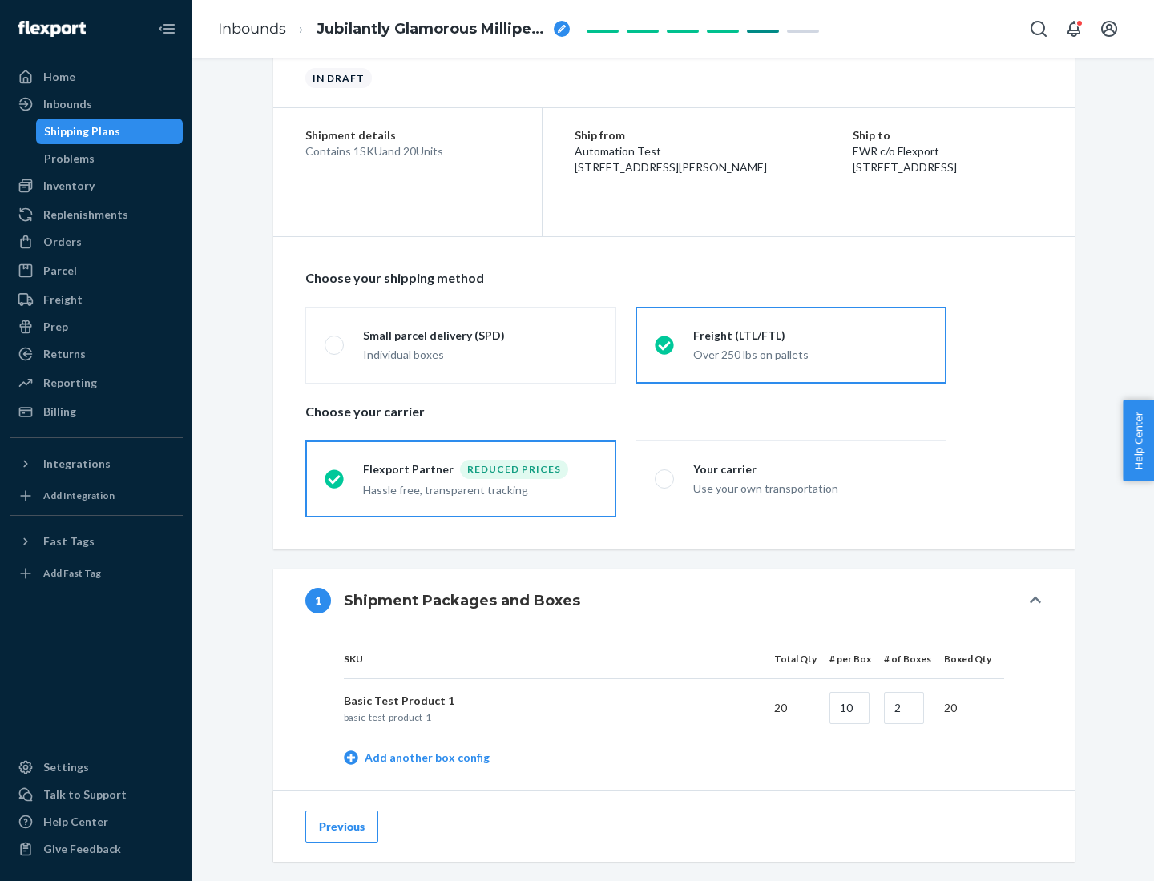
click at [810, 469] on div "Your carrier" at bounding box center [810, 470] width 234 height 16
click at [665, 474] on input "Your carrier Use your own transportation" at bounding box center [660, 479] width 10 height 10
radio input "true"
radio input "false"
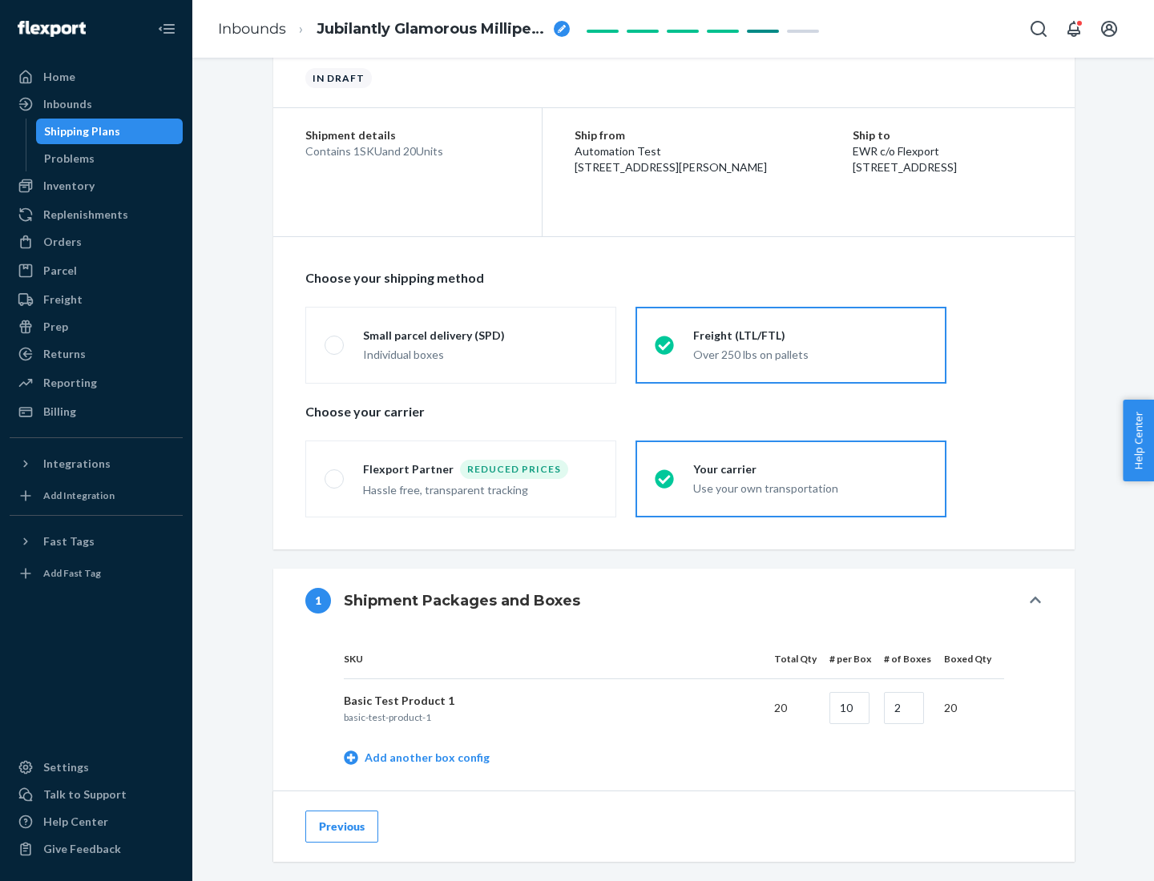
scroll to position [506, 0]
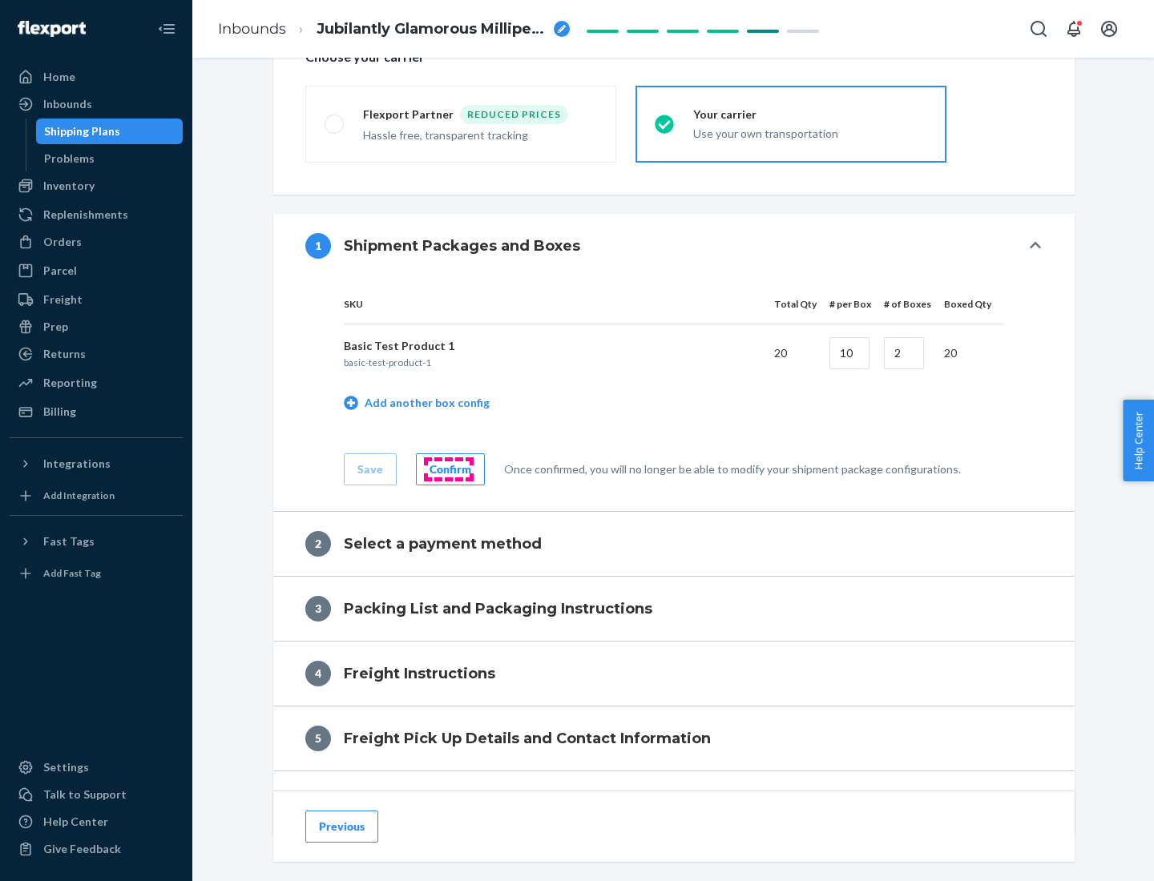
click at [448, 469] on div "Confirm" at bounding box center [450, 470] width 42 height 16
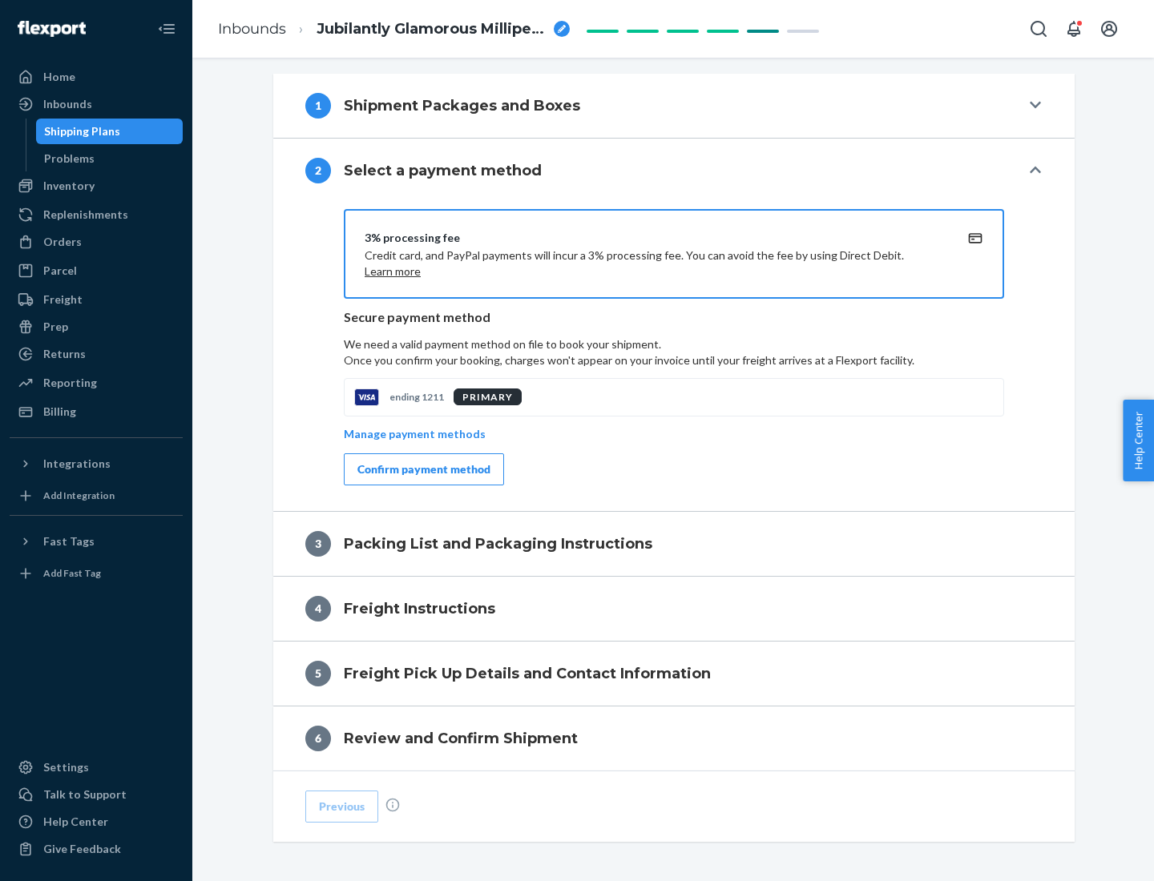
click at [422, 470] on div "Confirm payment method" at bounding box center [423, 470] width 133 height 16
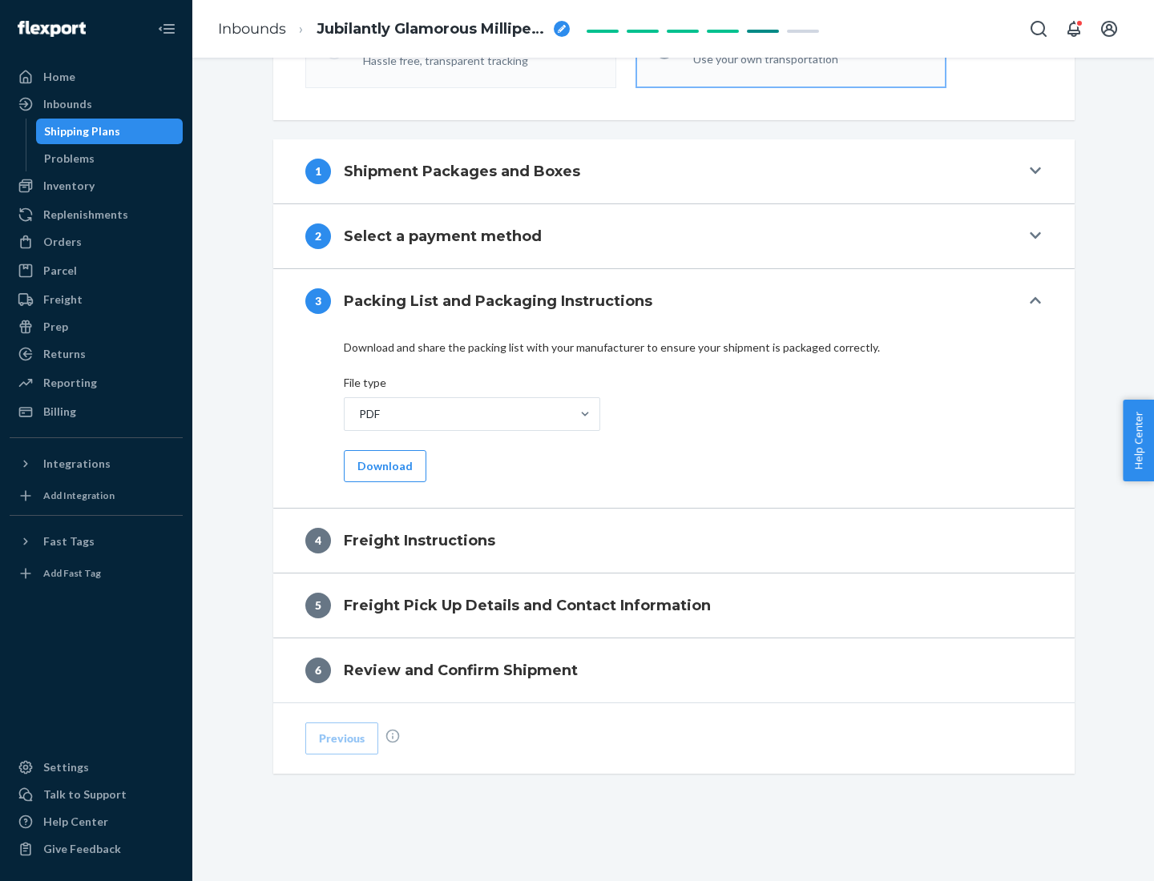
scroll to position [578, 0]
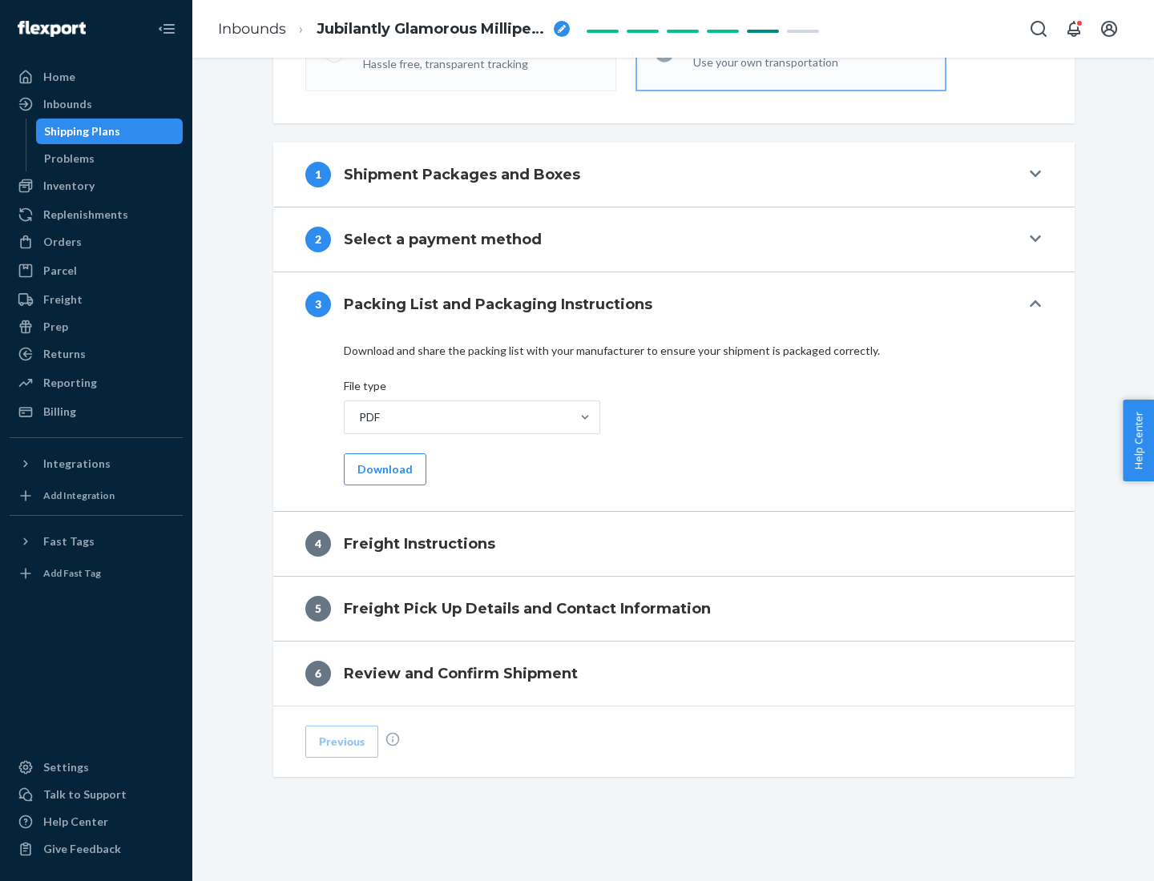
click at [383, 469] on button "Download" at bounding box center [385, 470] width 83 height 32
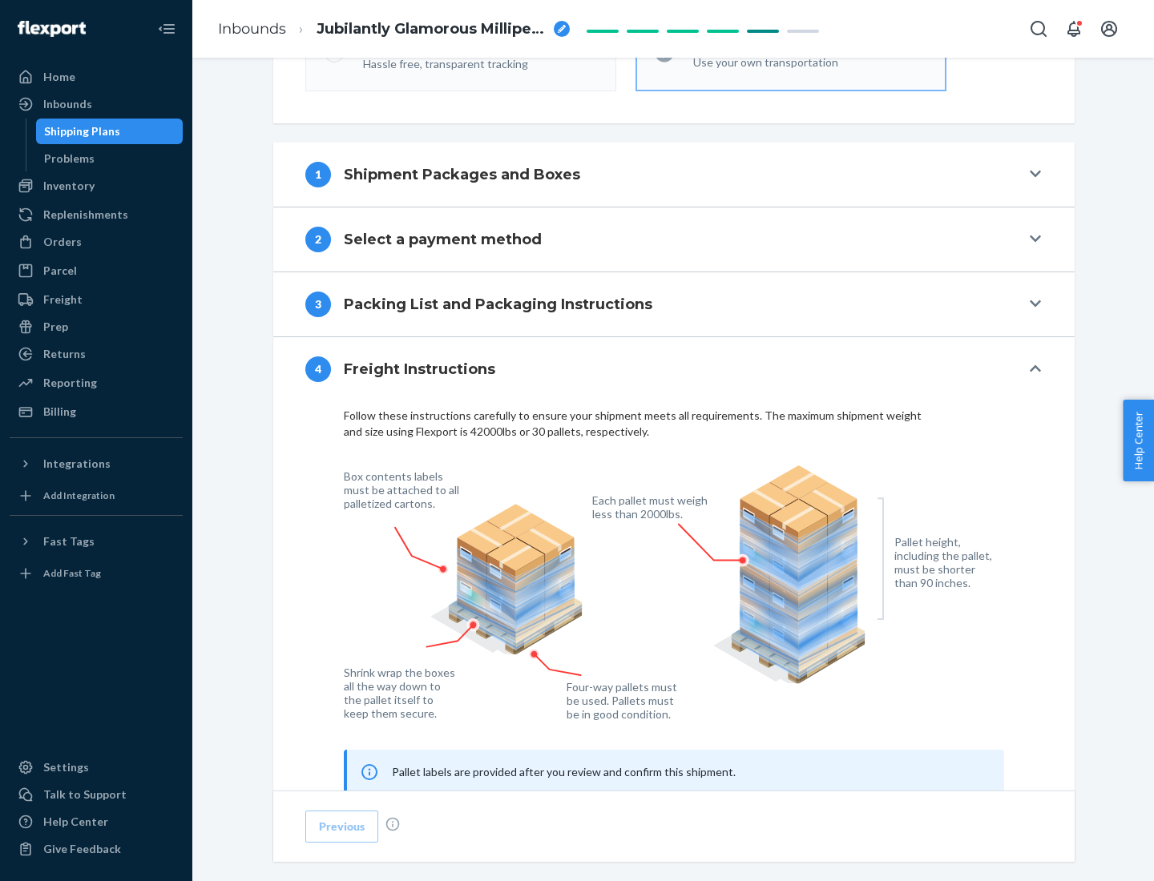
scroll to position [969, 0]
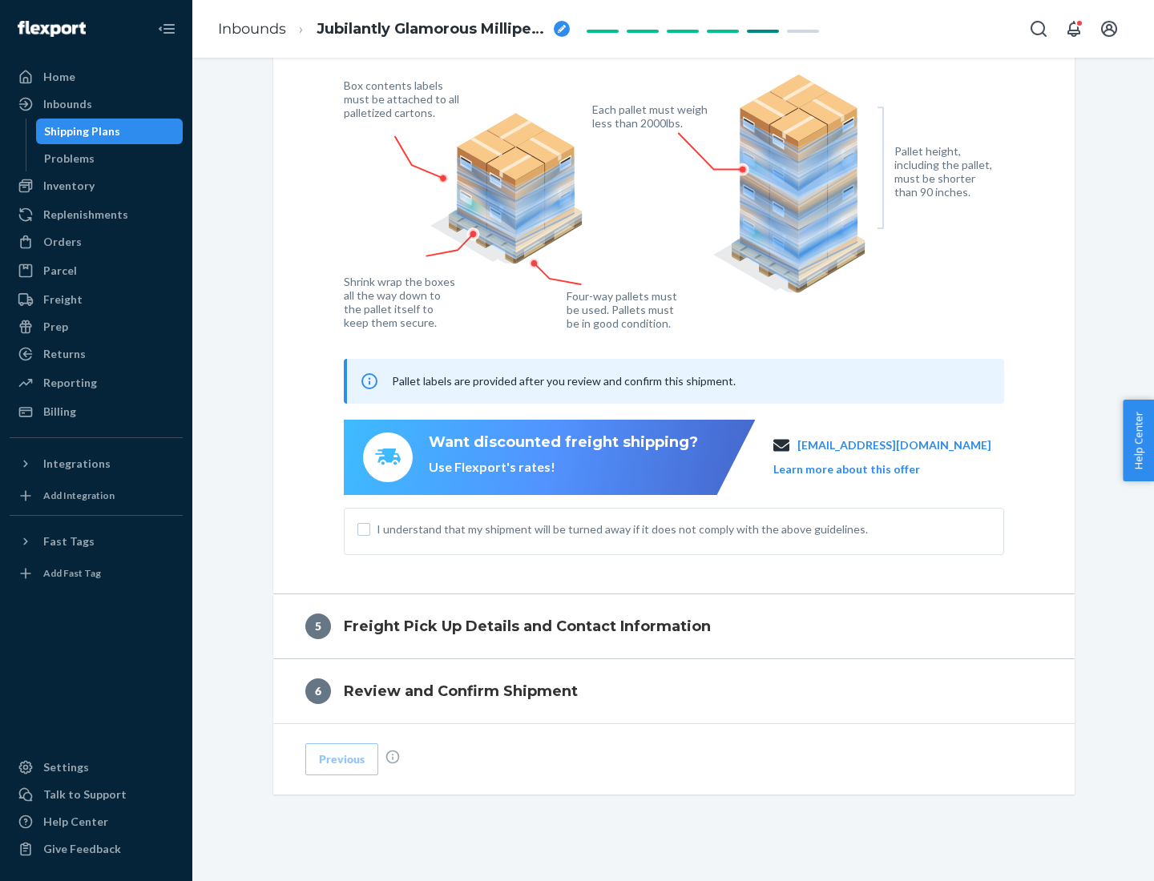
click at [866, 469] on button "Learn more about this offer" at bounding box center [846, 470] width 147 height 16
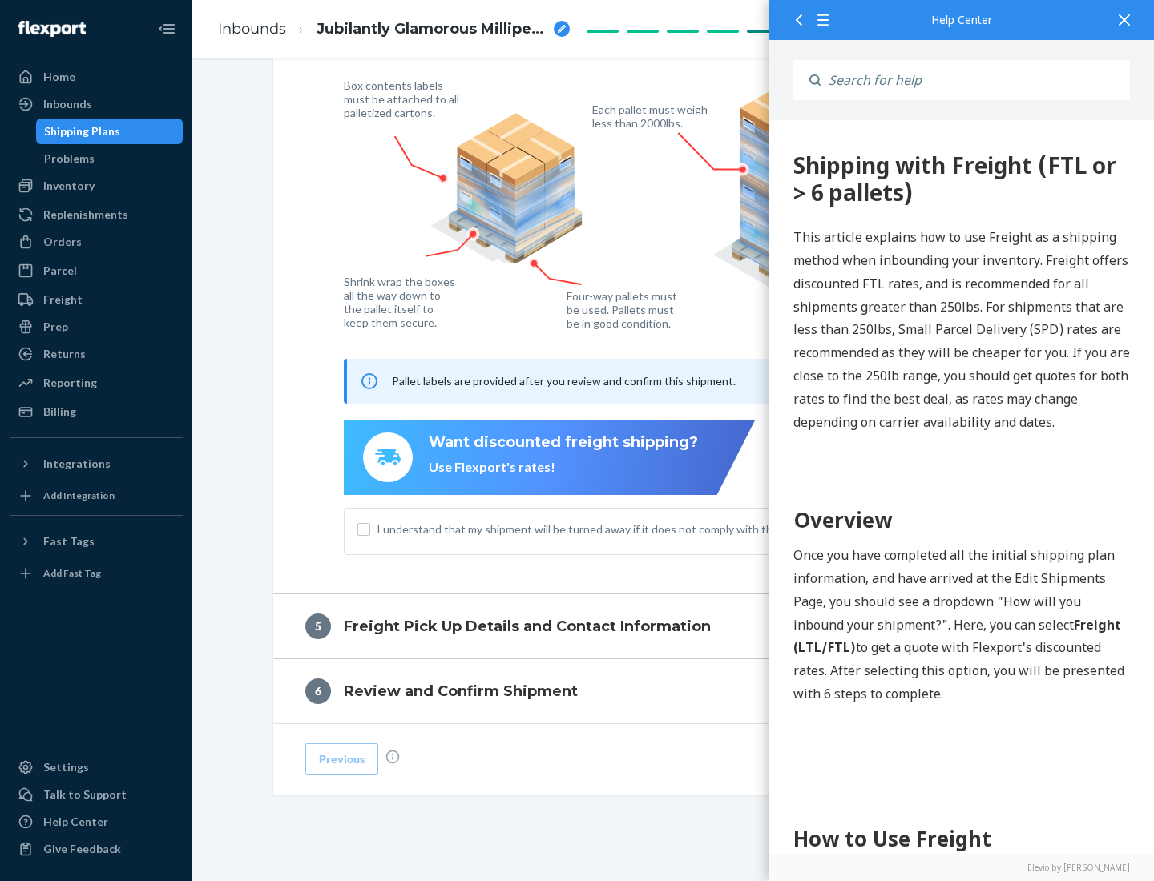
scroll to position [0, 0]
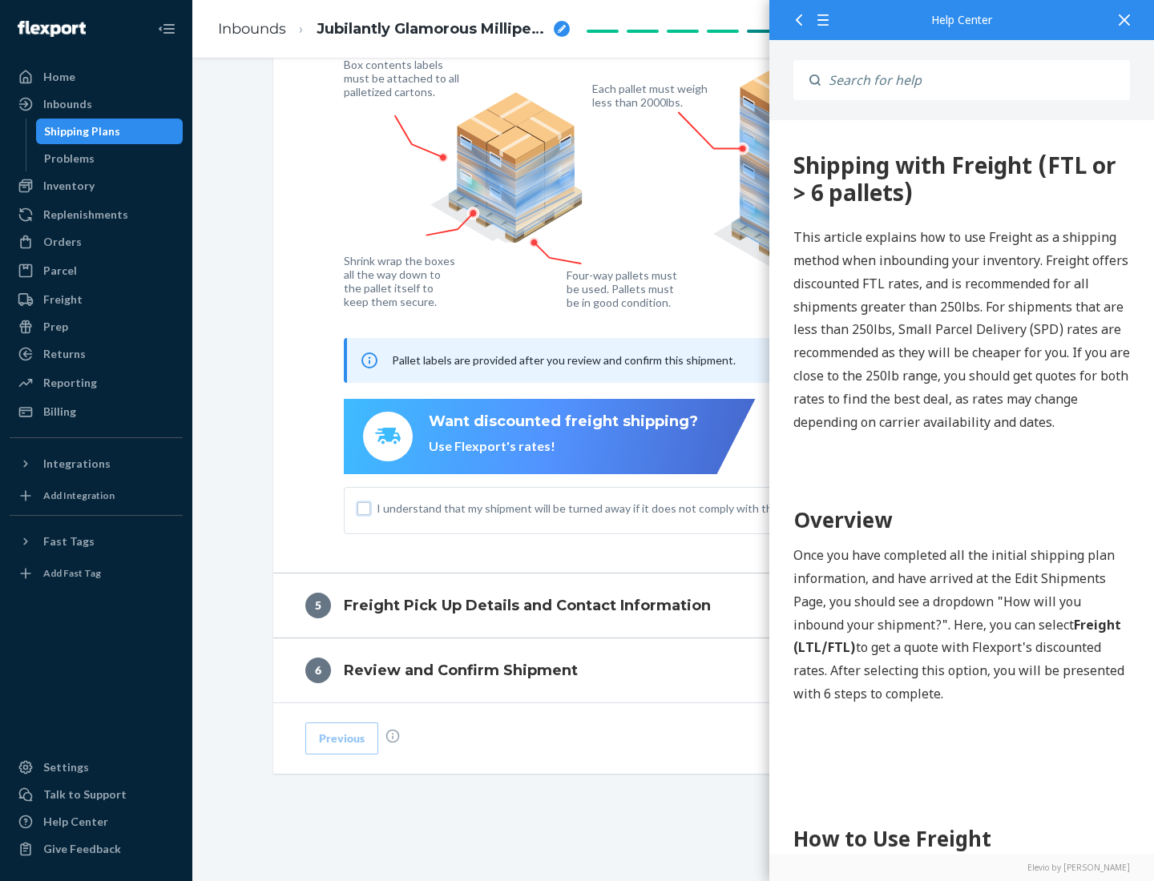
click at [364, 508] on input "I understand that my shipment will be turned away if it does not comply with th…" at bounding box center [363, 508] width 13 height 13
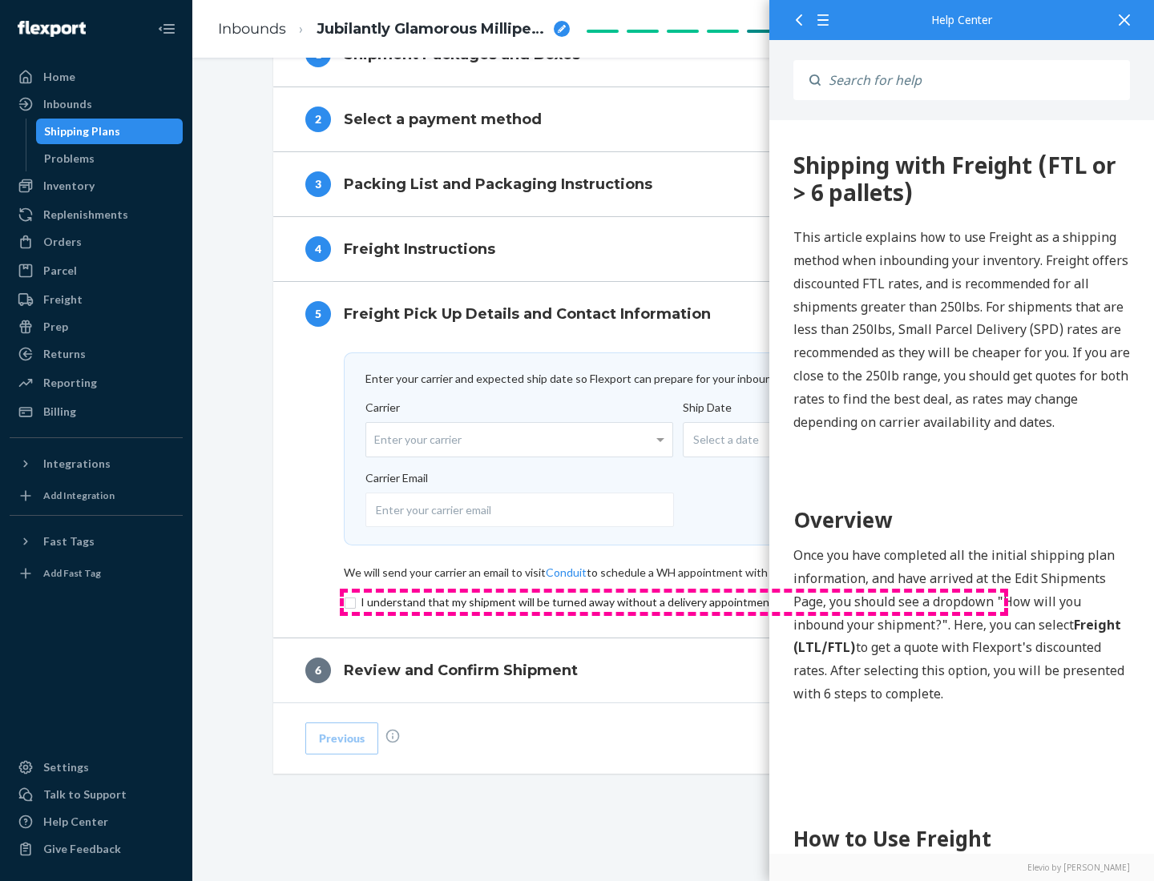
click at [674, 602] on input "checkbox" at bounding box center [674, 602] width 660 height 19
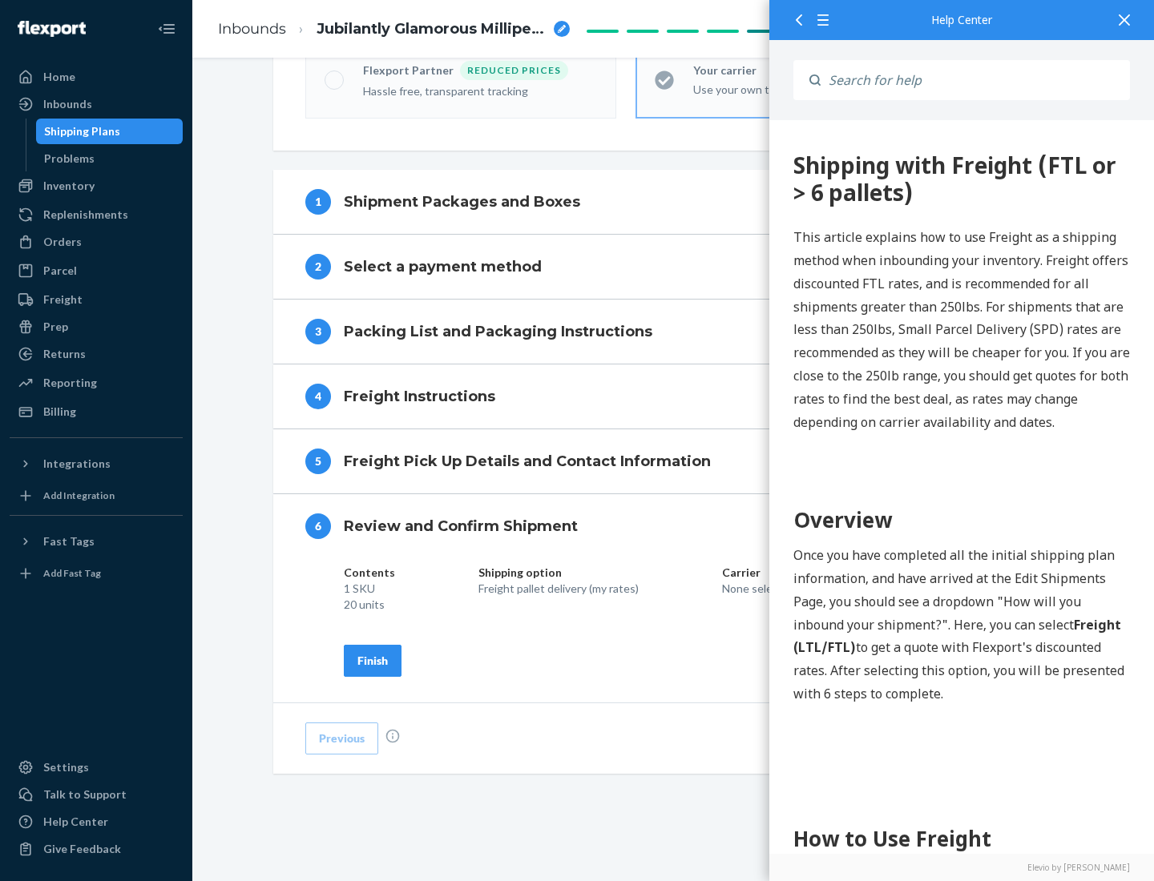
scroll to position [550, 0]
click at [373, 660] on div "Finish" at bounding box center [372, 661] width 30 height 16
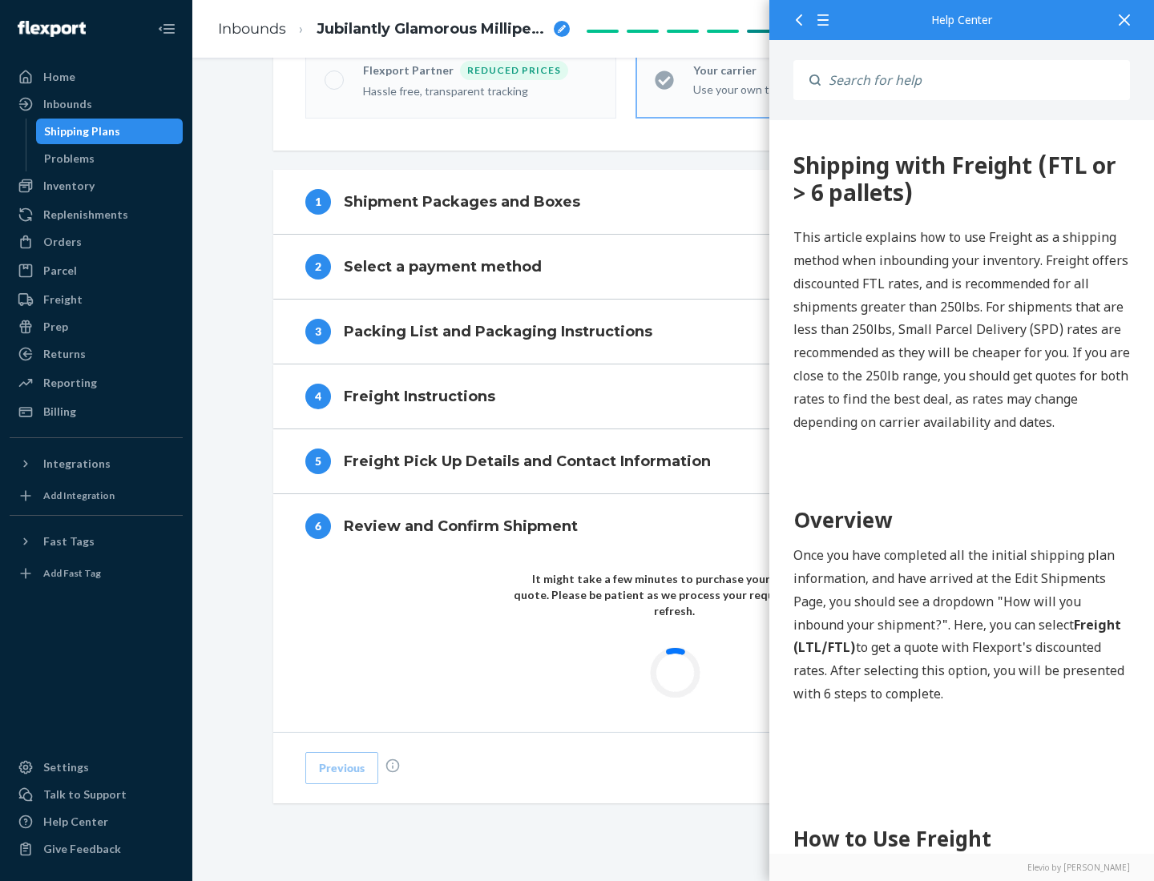
scroll to position [470, 0]
